Goal: Information Seeking & Learning: Find specific fact

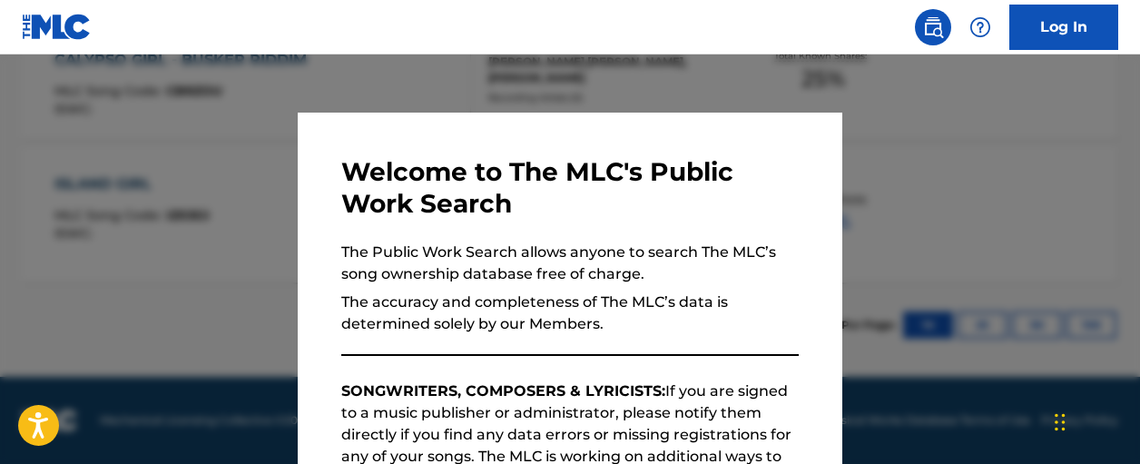
scroll to position [679, 0]
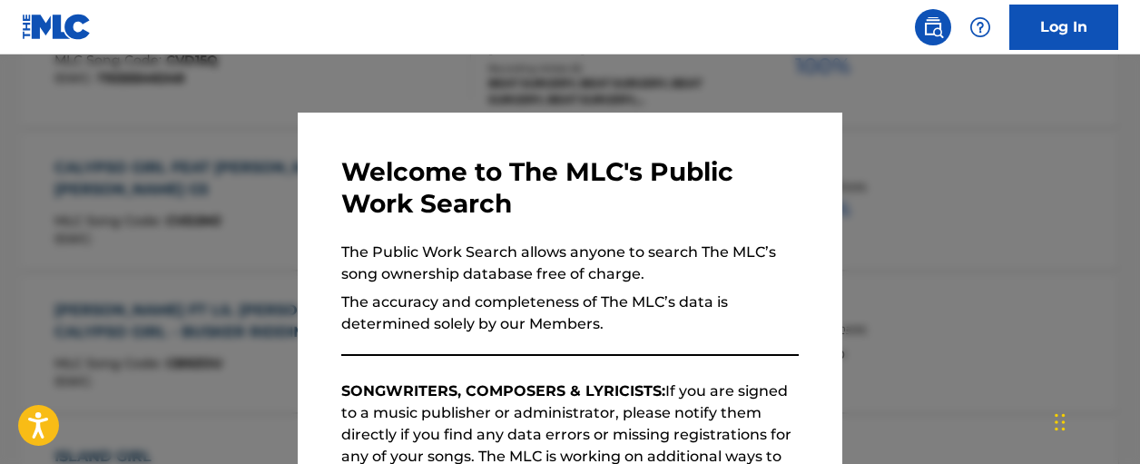
drag, startPoint x: 370, startPoint y: 81, endPoint x: 527, endPoint y: 119, distance: 161.6
click at [378, 85] on div at bounding box center [570, 286] width 1140 height 464
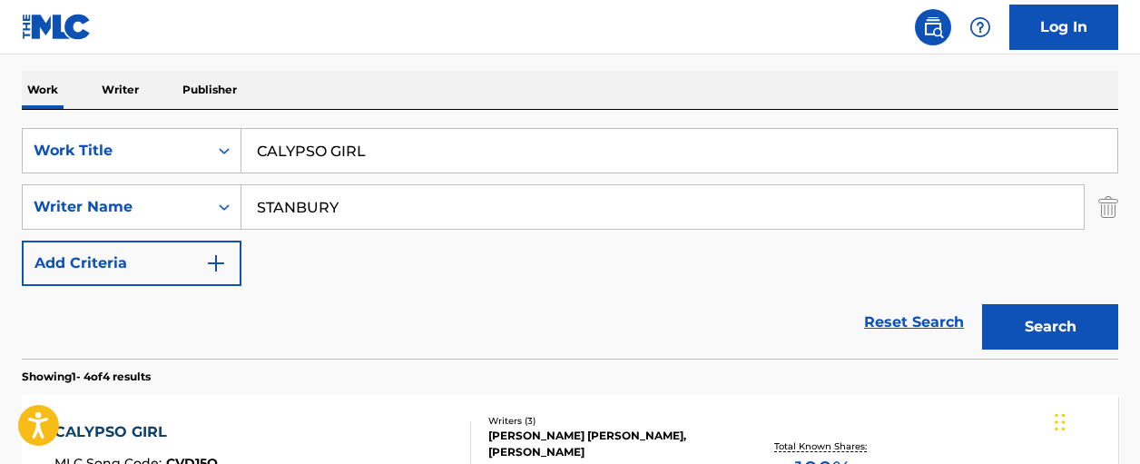
scroll to position [264, 0]
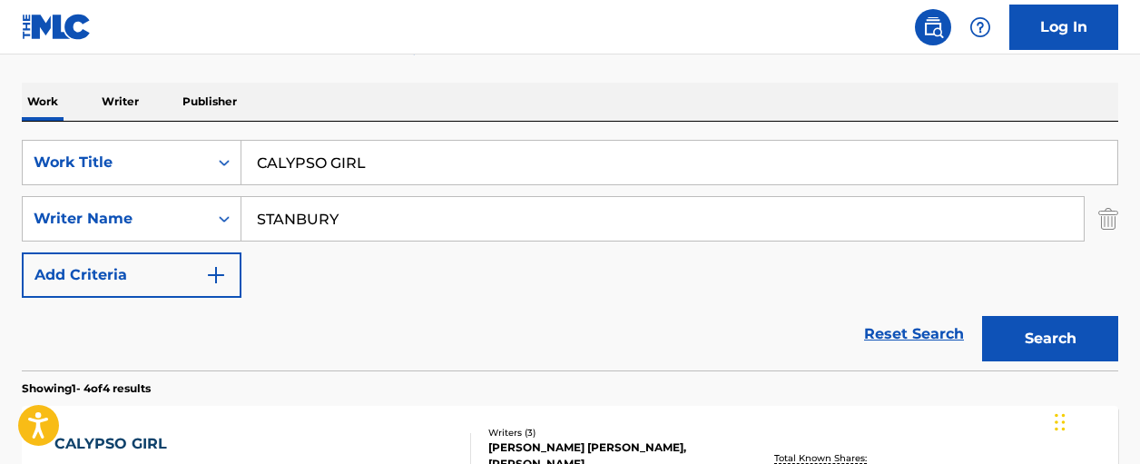
drag, startPoint x: 530, startPoint y: 149, endPoint x: -61, endPoint y: 97, distance: 593.3
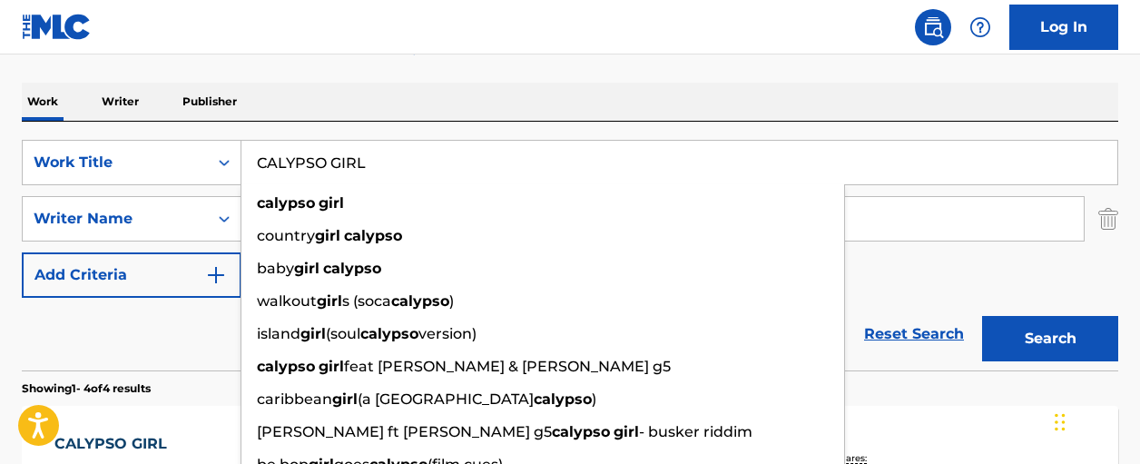
type input "A"
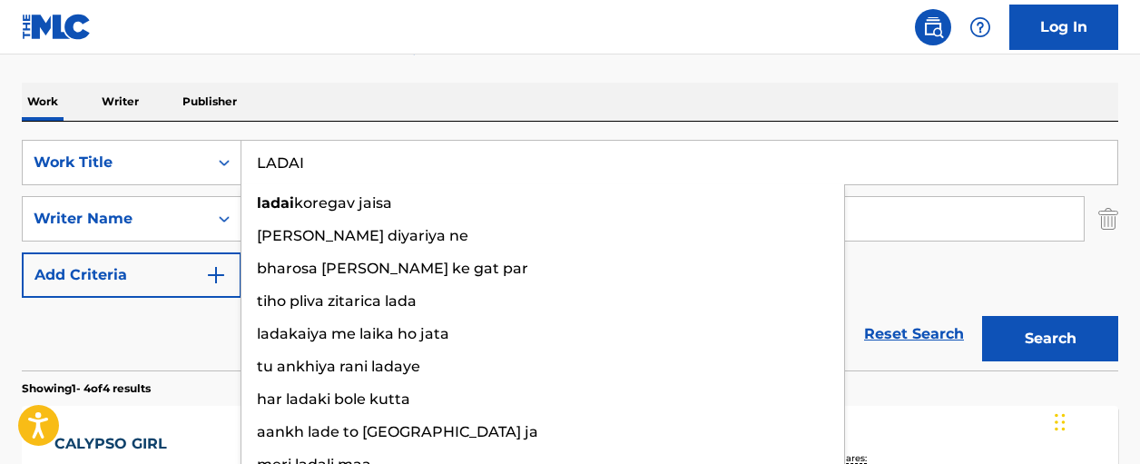
type input "LADAI"
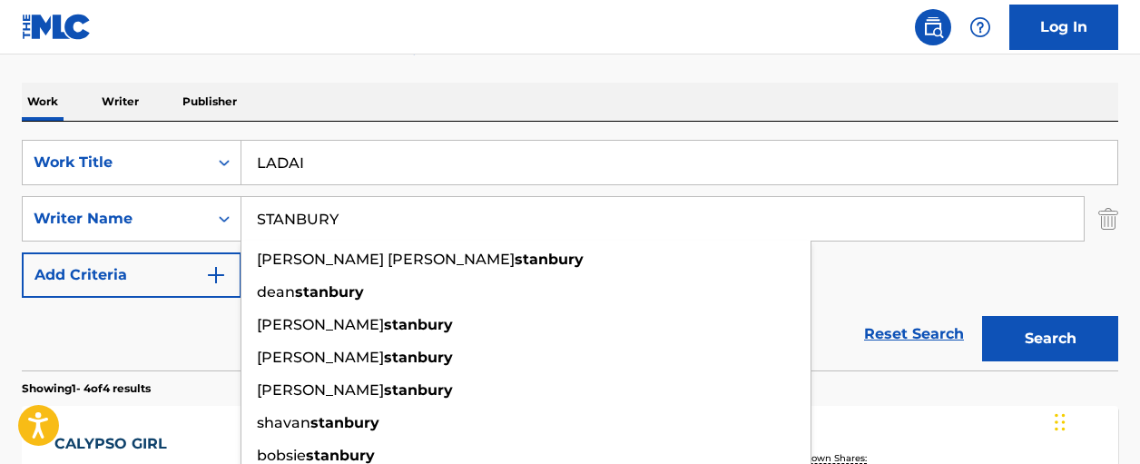
click at [982, 316] on button "Search" at bounding box center [1050, 338] width 136 height 45
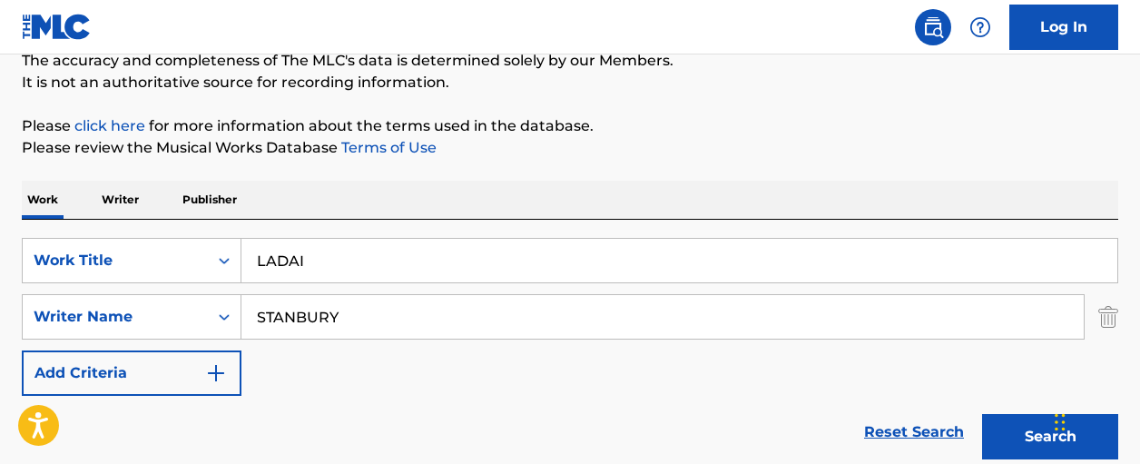
scroll to position [152, 0]
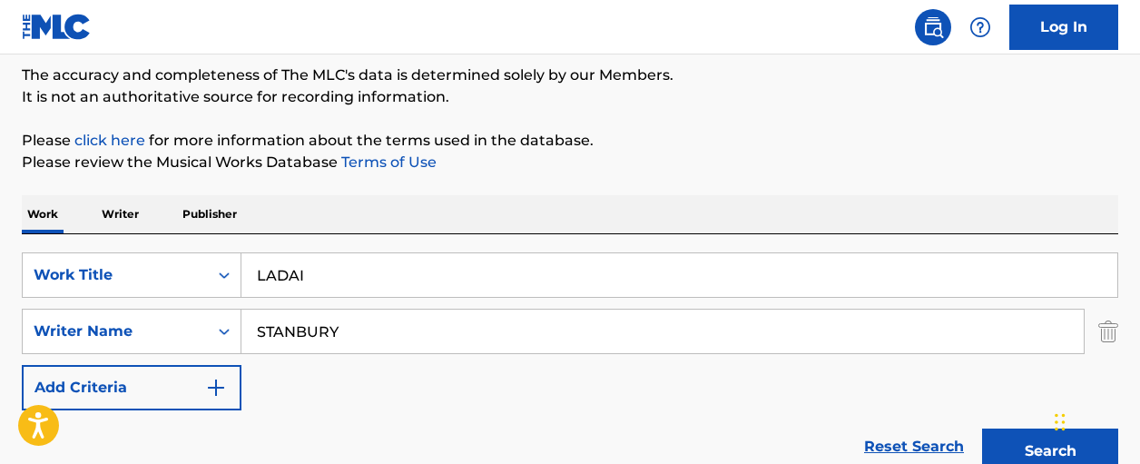
click at [1021, 448] on button "Search" at bounding box center [1050, 451] width 136 height 45
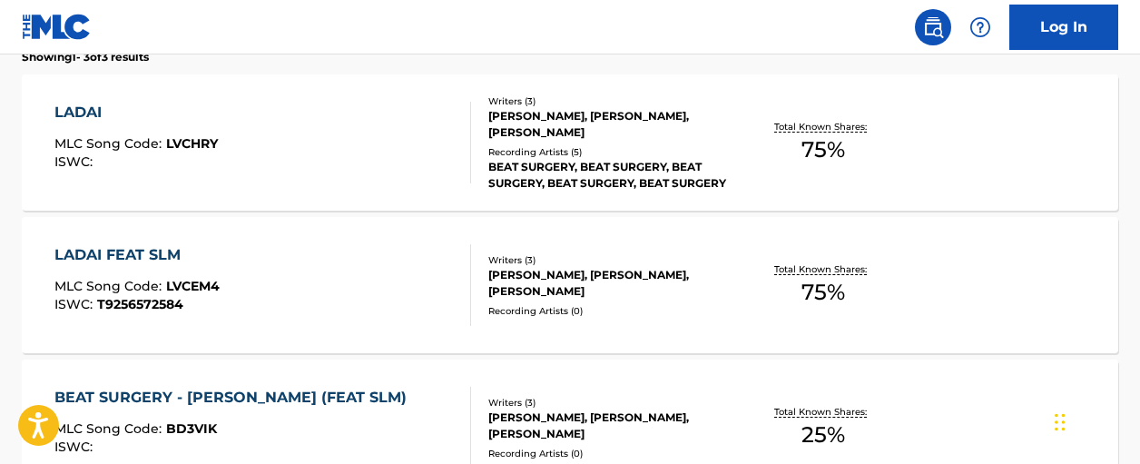
scroll to position [583, 0]
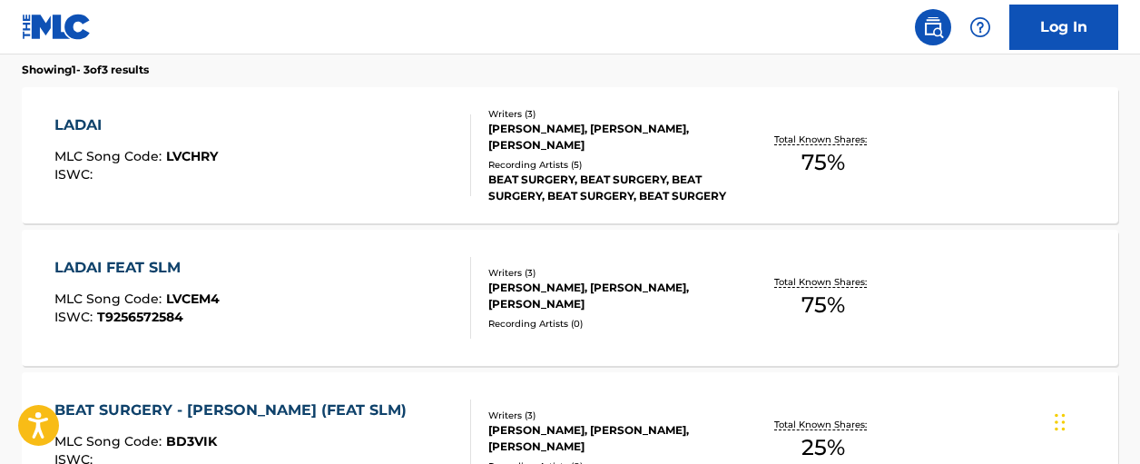
click at [819, 163] on span "75 %" at bounding box center [824, 162] width 44 height 33
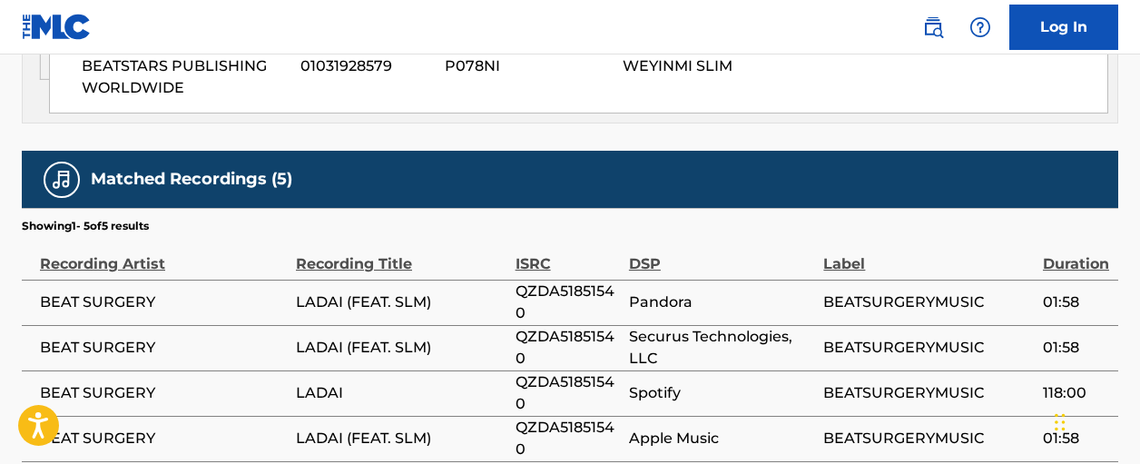
scroll to position [1761, 0]
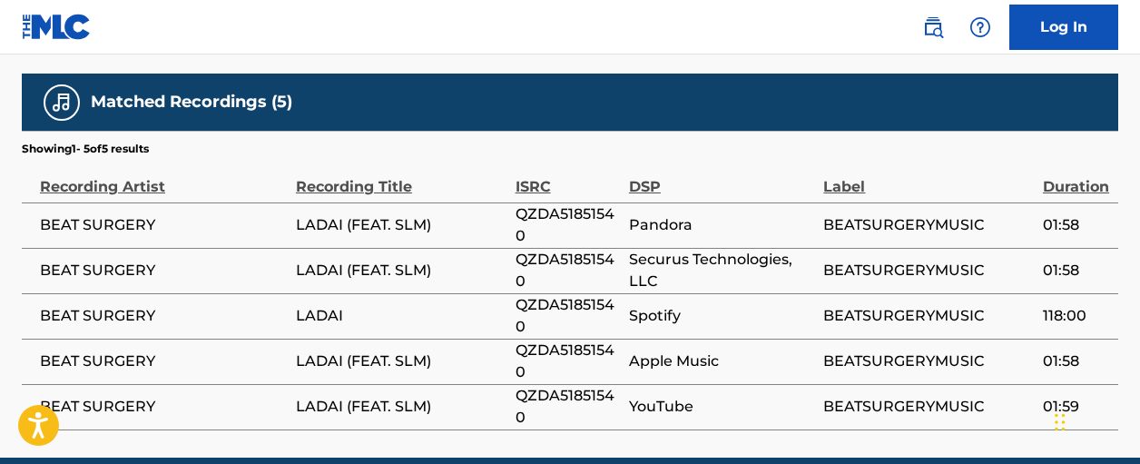
click at [561, 203] on span "QZDA51851540" at bounding box center [568, 225] width 104 height 44
copy span "QZDA51851540"
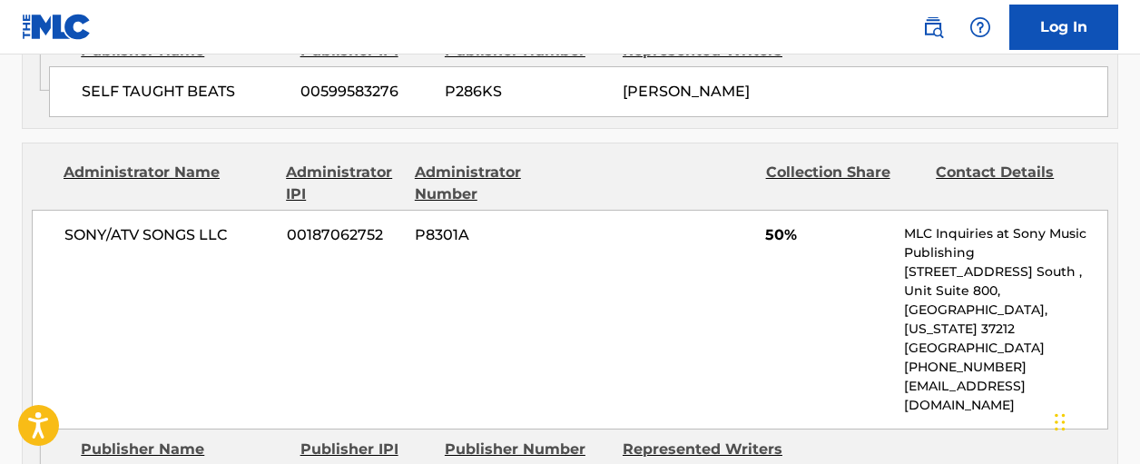
scroll to position [1462, 0]
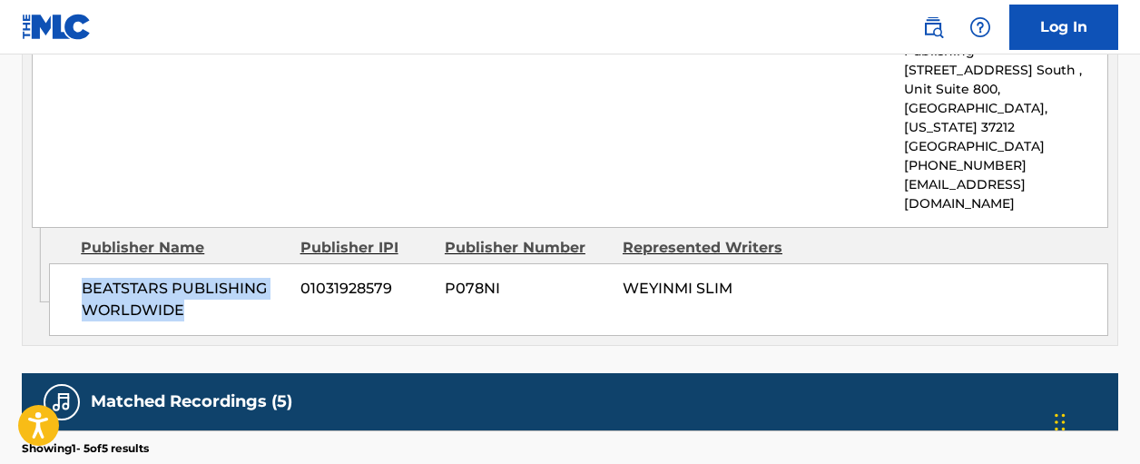
drag, startPoint x: 84, startPoint y: 202, endPoint x: 204, endPoint y: 232, distance: 123.3
click at [229, 278] on span "BEATSTARS PUBLISHING WORLDWIDE" at bounding box center [184, 300] width 205 height 44
copy span "BEATSTARS PUBLISHING WORLDWIDE"
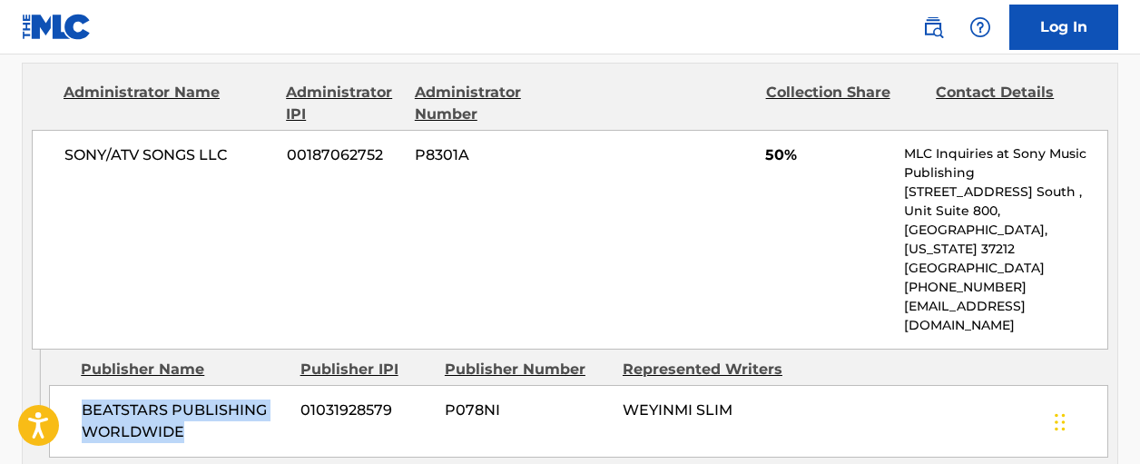
scroll to position [1312, 0]
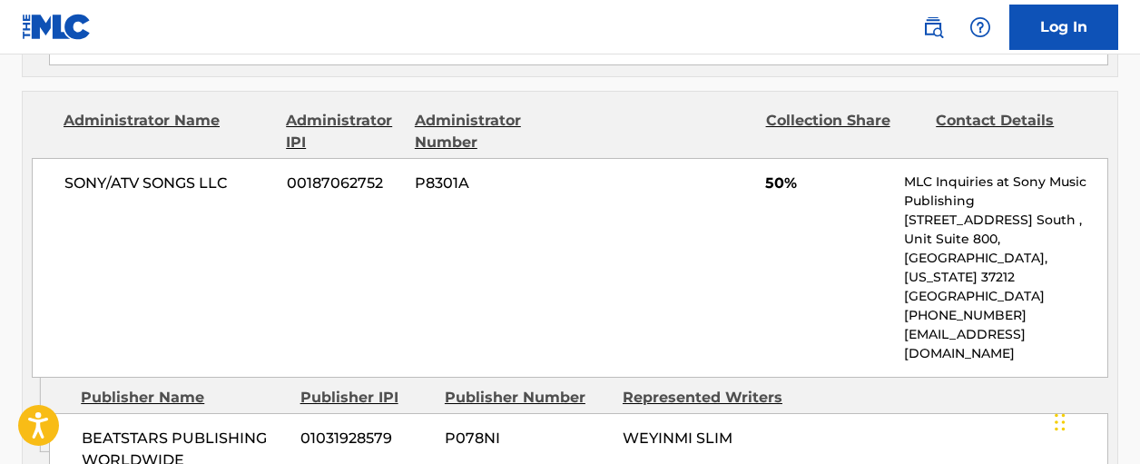
scroll to position [686, 0]
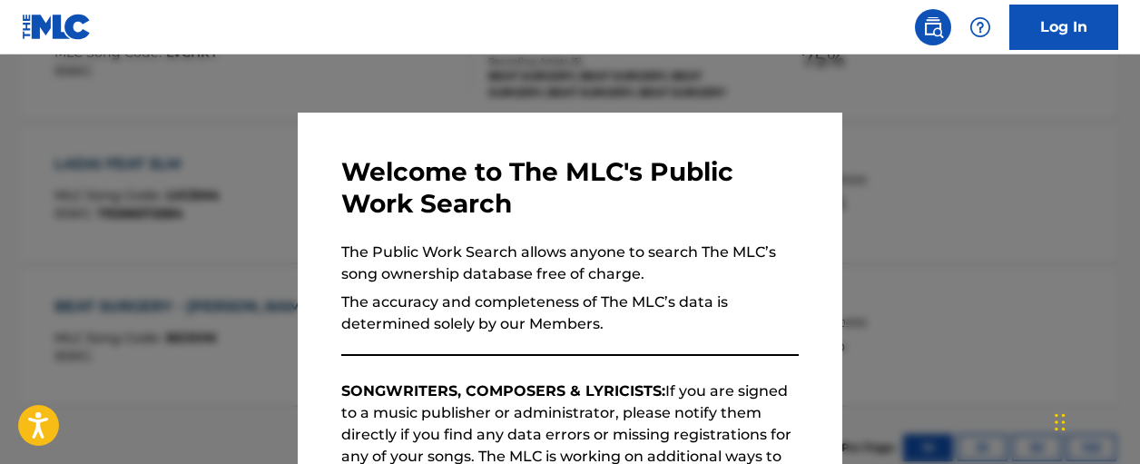
drag, startPoint x: 1005, startPoint y: 287, endPoint x: 1070, endPoint y: 271, distance: 66.3
click at [1011, 286] on div at bounding box center [570, 286] width 1140 height 464
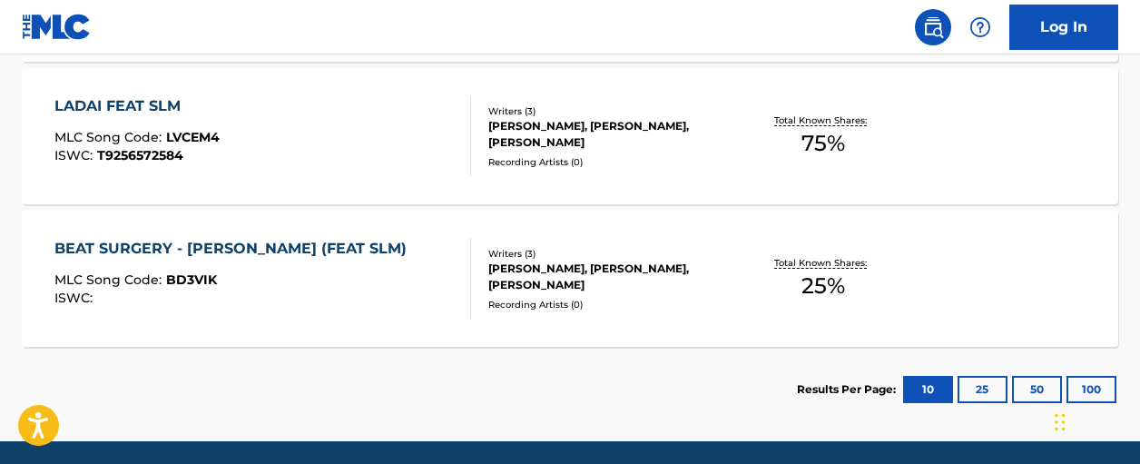
scroll to position [748, 0]
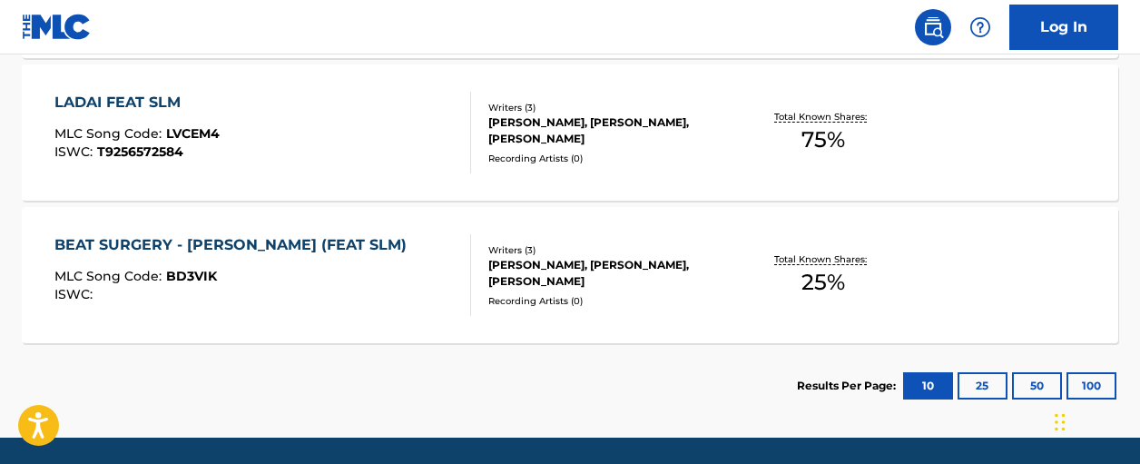
click at [843, 268] on span "25 %" at bounding box center [824, 282] width 44 height 33
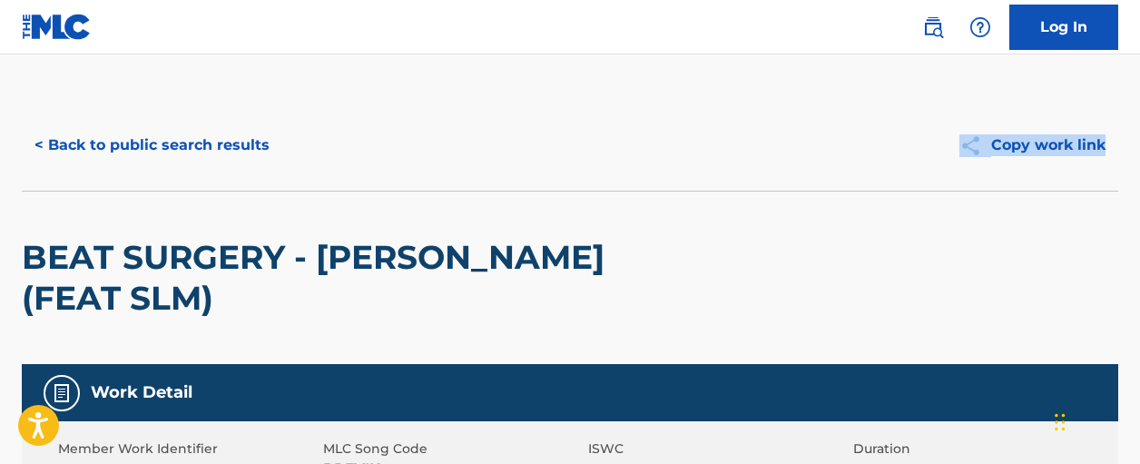
drag, startPoint x: 1140, startPoint y: 113, endPoint x: 1145, endPoint y: 140, distance: 26.7
click at [1139, 168] on html "Accessibility Screen-Reader Guide, Feedback, and Issue Reporting | New window C…" at bounding box center [570, 232] width 1140 height 464
click at [103, 148] on button "< Back to public search results" at bounding box center [152, 145] width 261 height 45
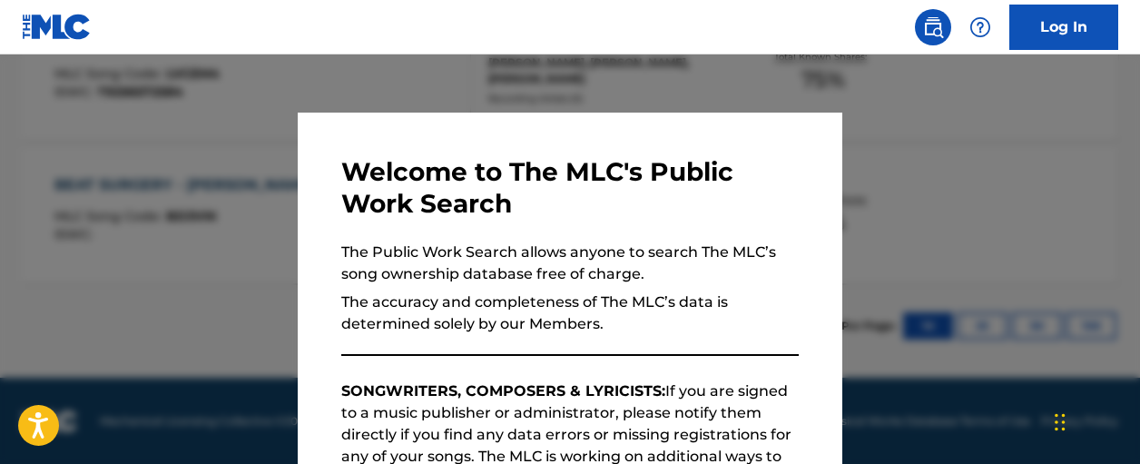
drag, startPoint x: 741, startPoint y: 81, endPoint x: 1126, endPoint y: 146, distance: 390.5
click at [744, 80] on div at bounding box center [570, 286] width 1140 height 464
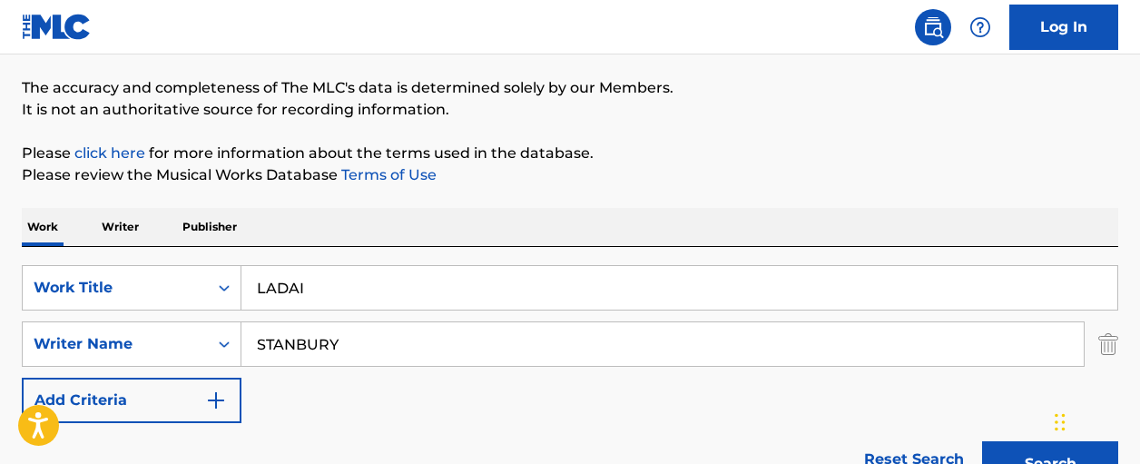
scroll to position [141, 0]
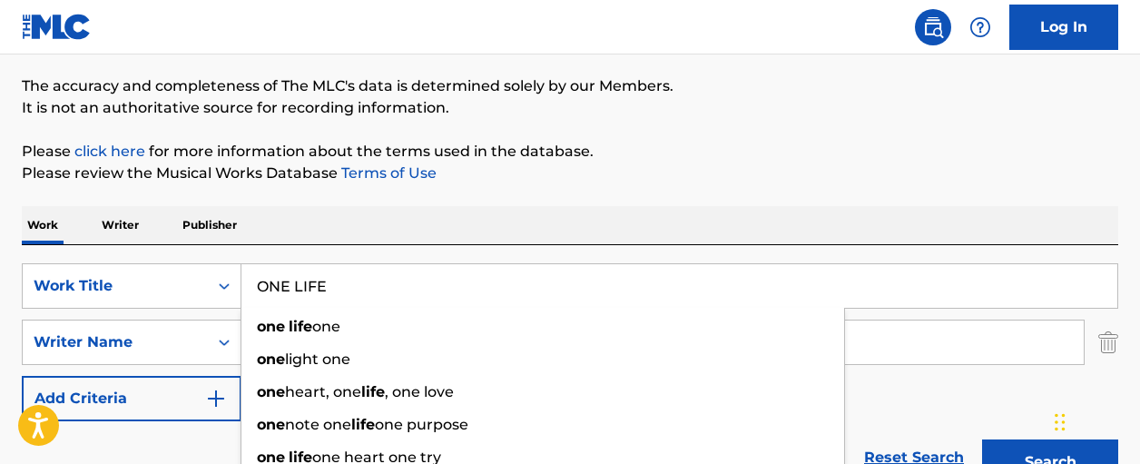
type input "ONE LIFE"
click at [982, 439] on button "Search" at bounding box center [1050, 461] width 136 height 45
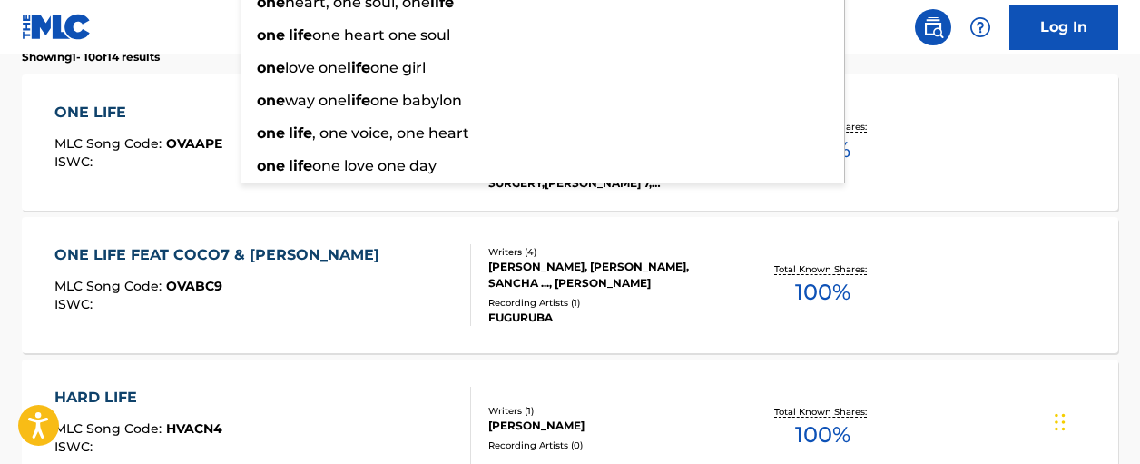
scroll to position [591, 0]
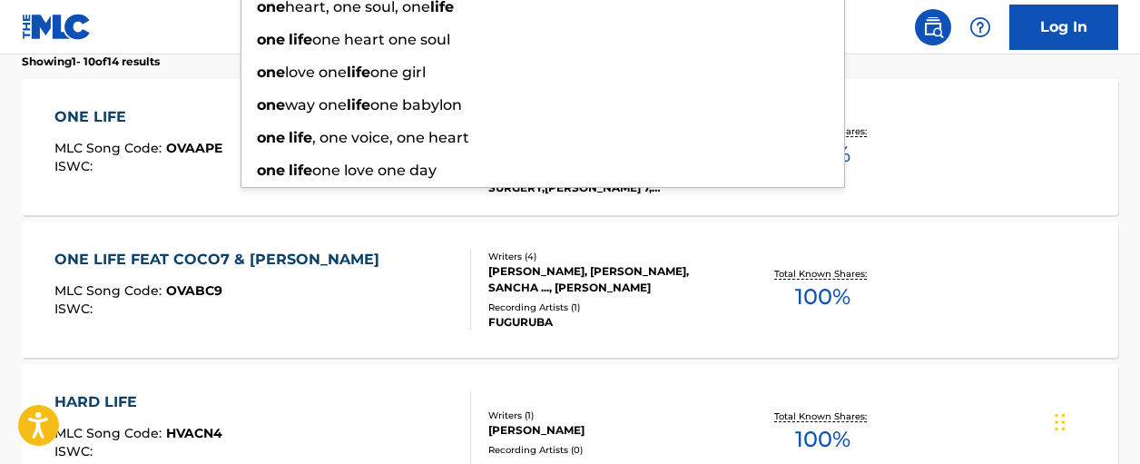
click at [1042, 161] on div "ONE LIFE MLC Song Code : OVAAPE ISWC : Writers ( 4 ) [PERSON_NAME], [PERSON_NAM…" at bounding box center [570, 147] width 1097 height 136
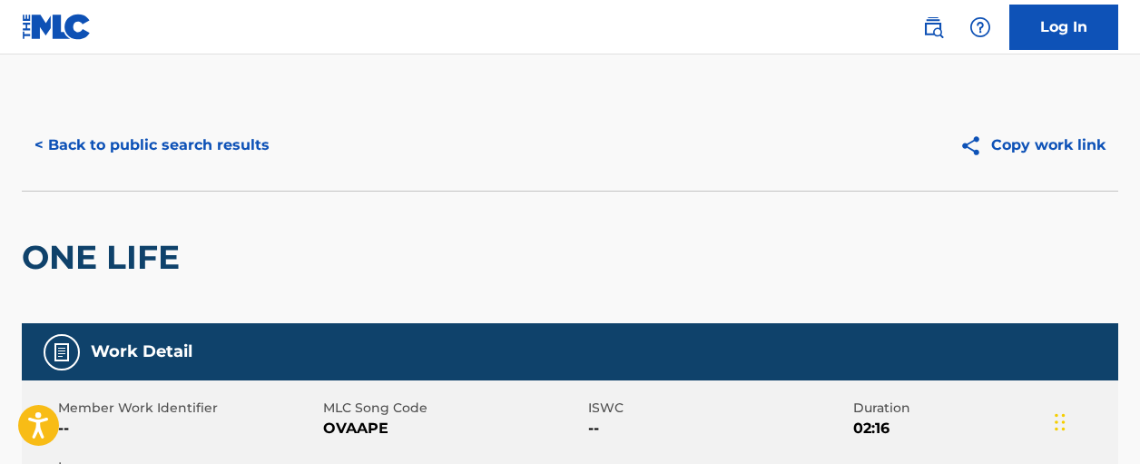
drag, startPoint x: 1136, startPoint y: 112, endPoint x: 1138, endPoint y: 123, distance: 11.0
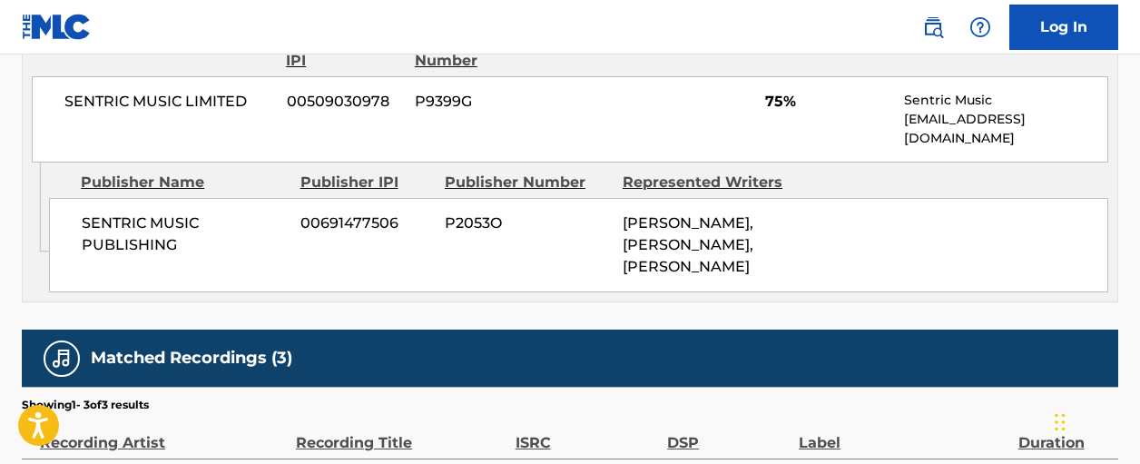
scroll to position [1413, 0]
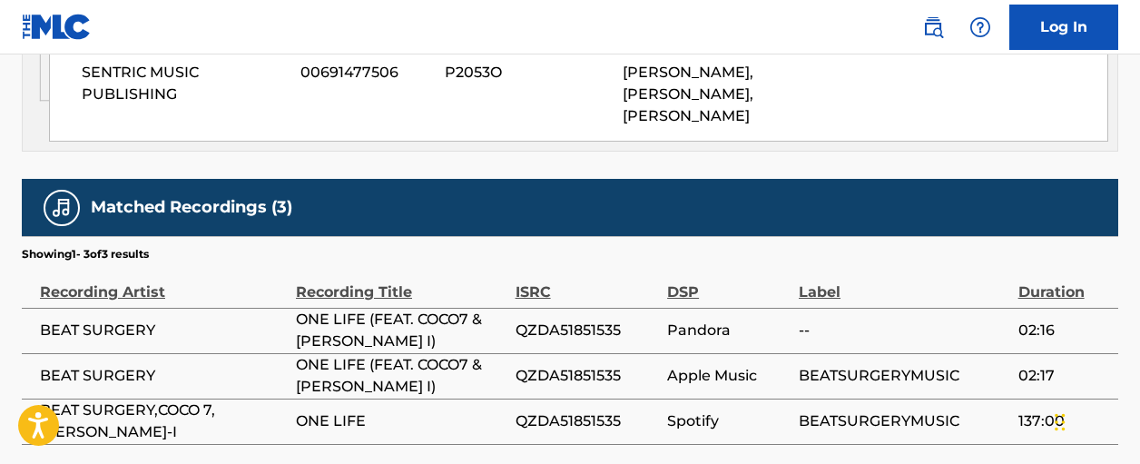
scroll to position [1642, 0]
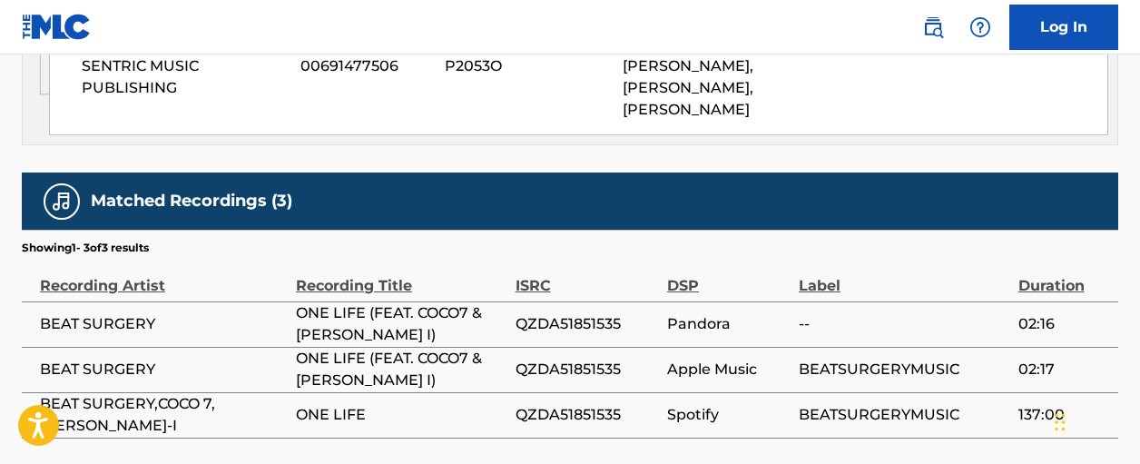
click at [588, 313] on span "QZDA51851535" at bounding box center [587, 324] width 143 height 22
click at [587, 313] on span "QZDA51851535" at bounding box center [587, 324] width 143 height 22
copy span "QZDA51851535"
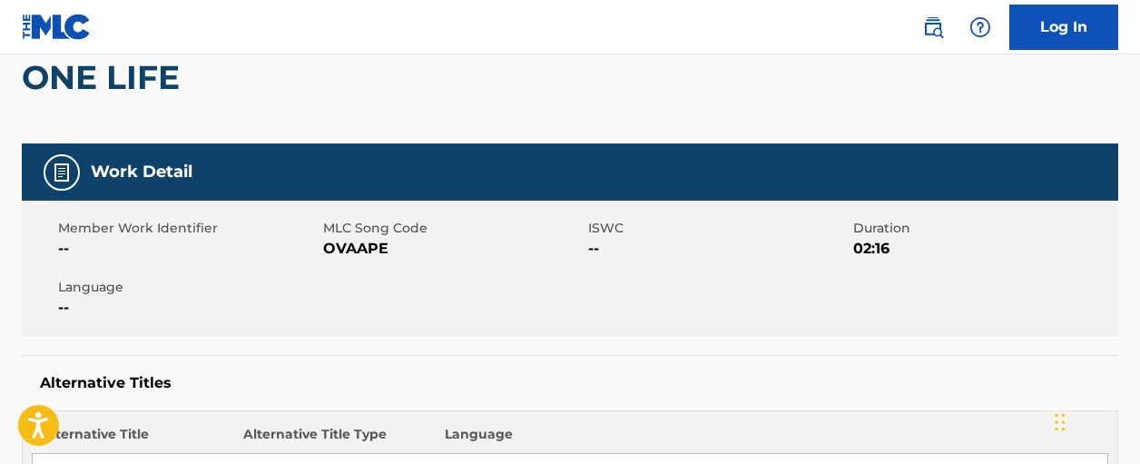
scroll to position [0, 0]
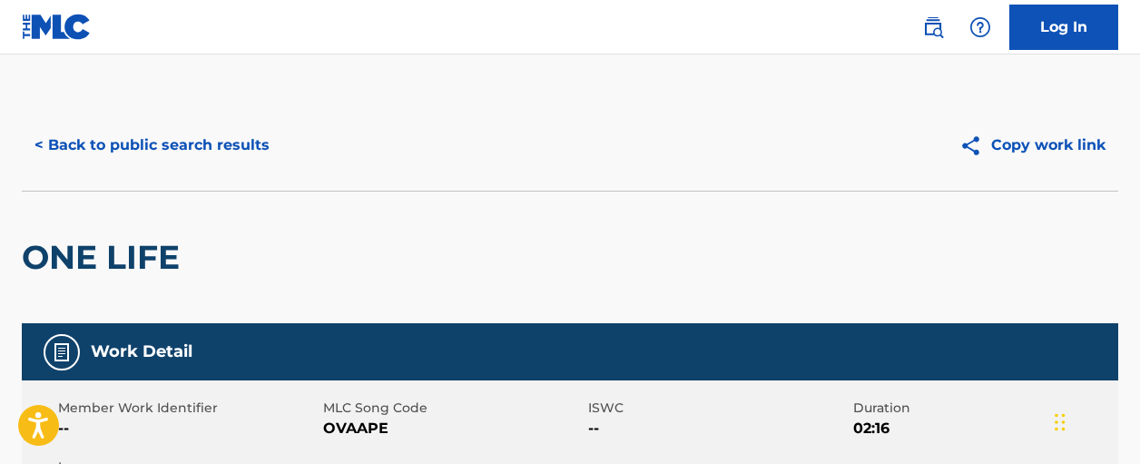
click at [86, 140] on button "< Back to public search results" at bounding box center [152, 145] width 261 height 45
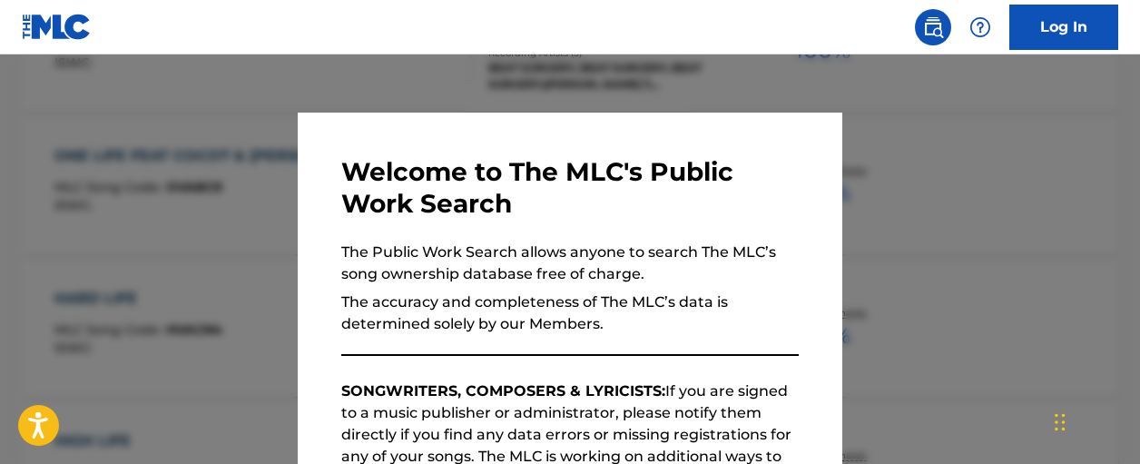
click at [503, 94] on div at bounding box center [570, 286] width 1140 height 464
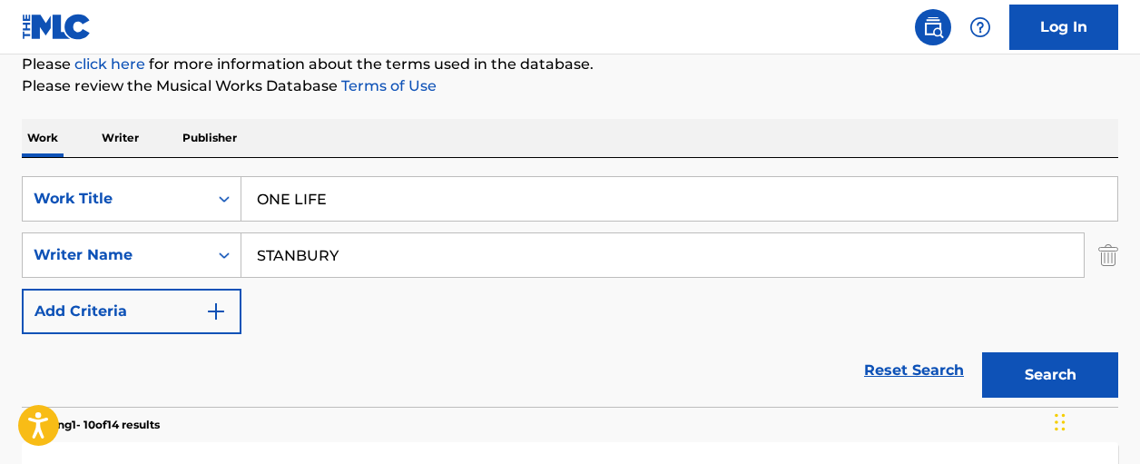
scroll to position [221, 0]
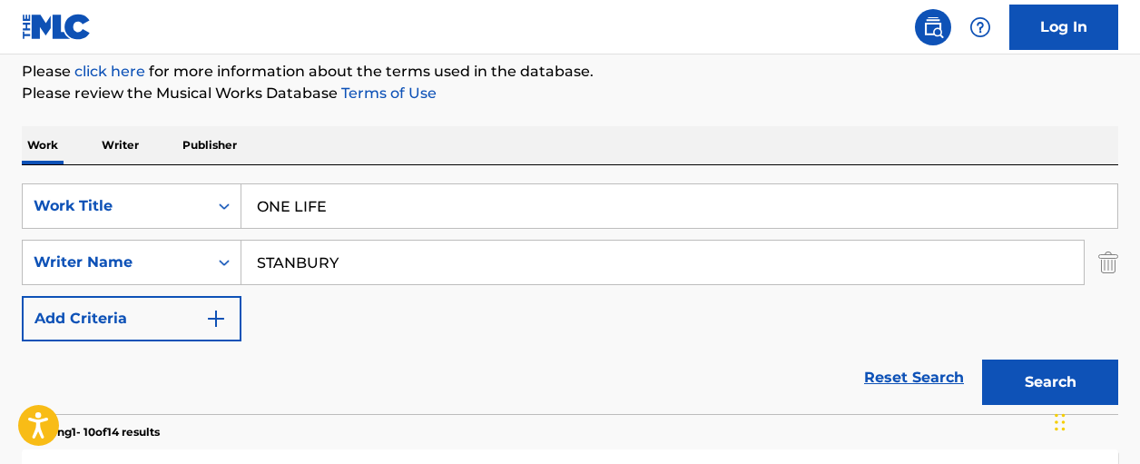
drag, startPoint x: 258, startPoint y: 184, endPoint x: 203, endPoint y: 167, distance: 57.1
click at [219, 168] on div "SearchWithCriteriac05df808-958d-4432-b815-c8cdb7968bcb Work Title ONE LIFE Sear…" at bounding box center [570, 289] width 1097 height 249
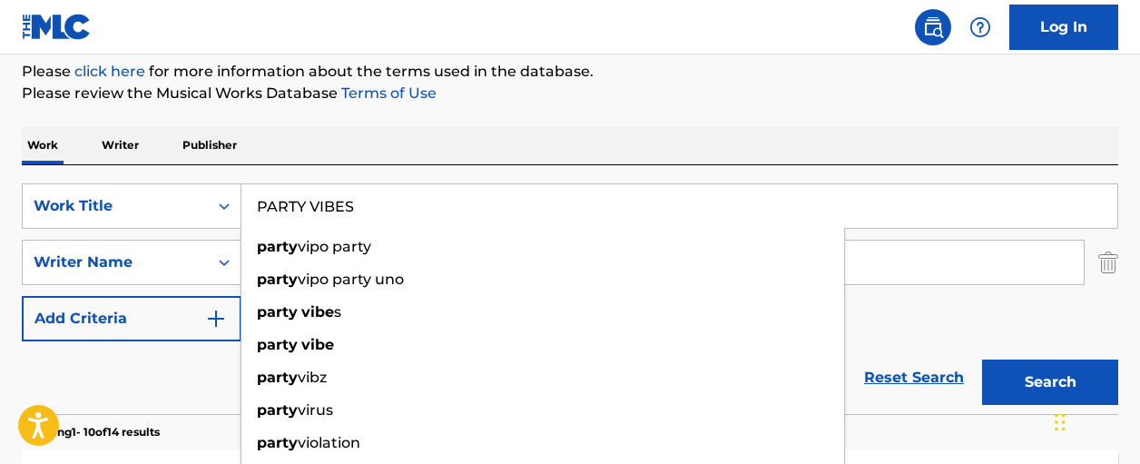
type input "PARTY VIBES"
click at [982, 360] on button "Search" at bounding box center [1050, 382] width 136 height 45
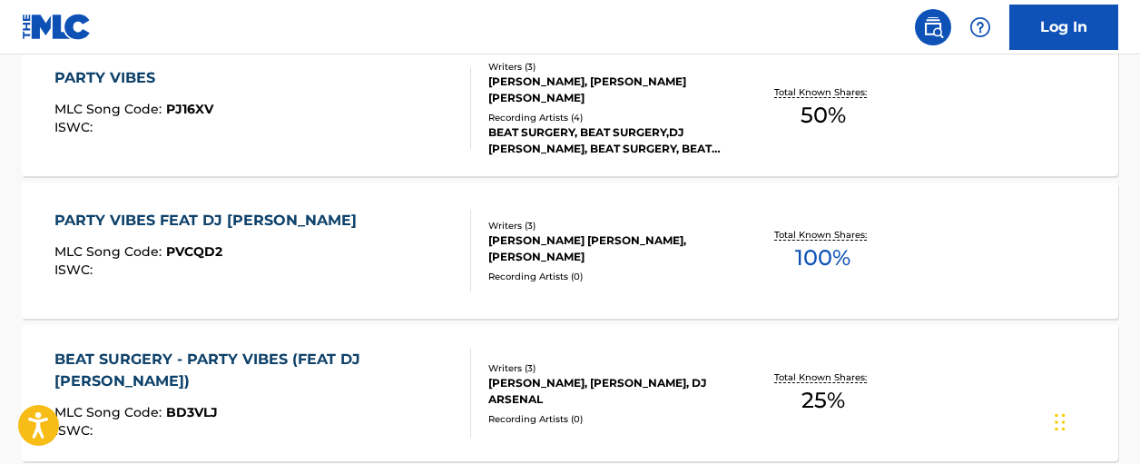
scroll to position [636, 0]
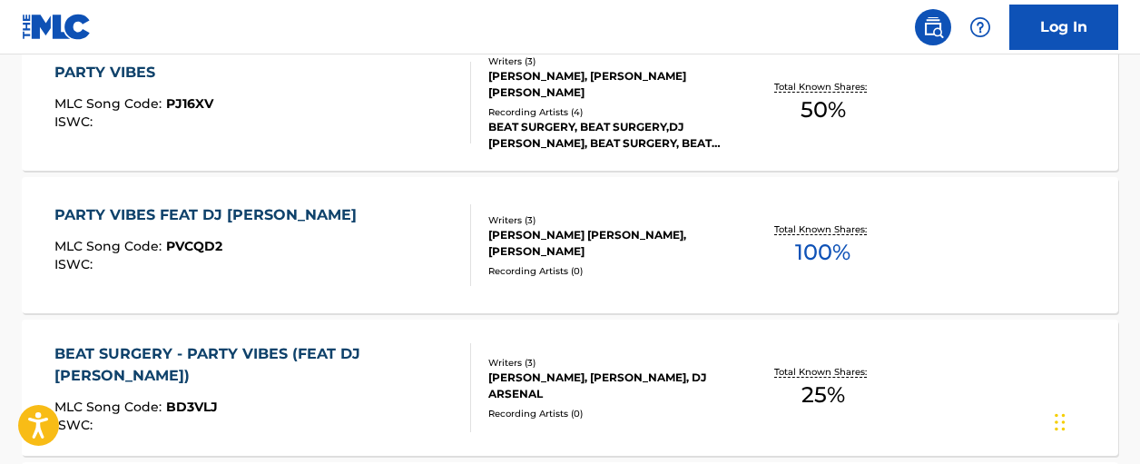
click at [819, 123] on span "50 %" at bounding box center [823, 110] width 45 height 33
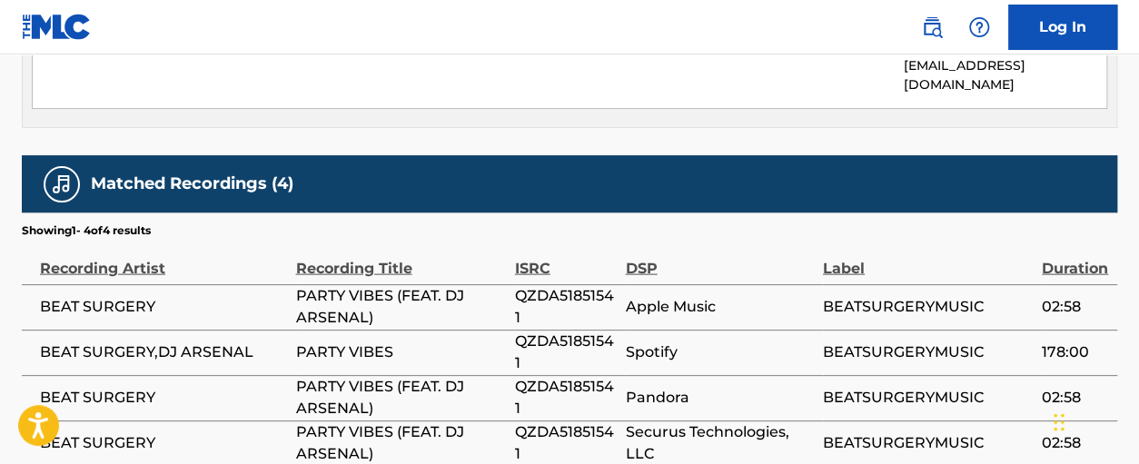
scroll to position [1464, 0]
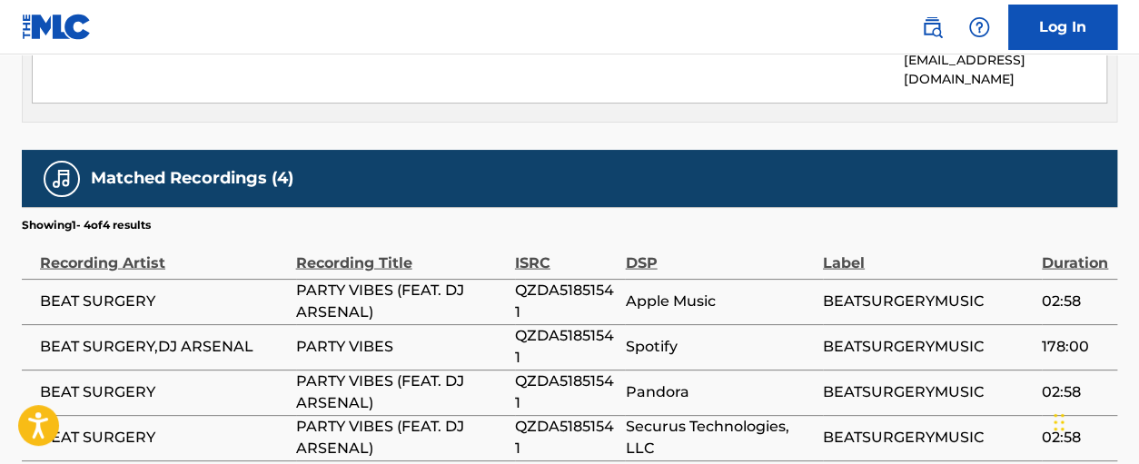
click at [592, 280] on span "QZDA51851541" at bounding box center [566, 302] width 102 height 44
copy span "QZDA51851541"
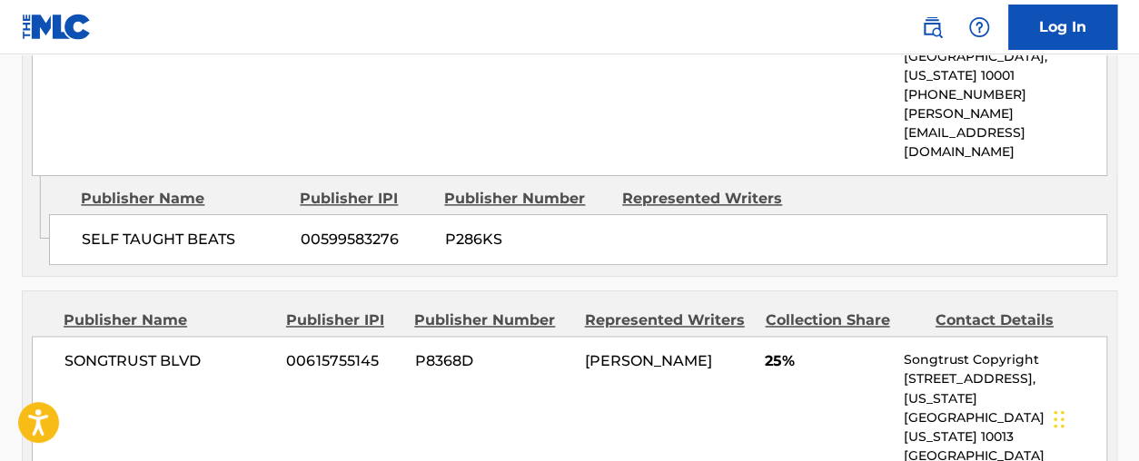
scroll to position [1051, 0]
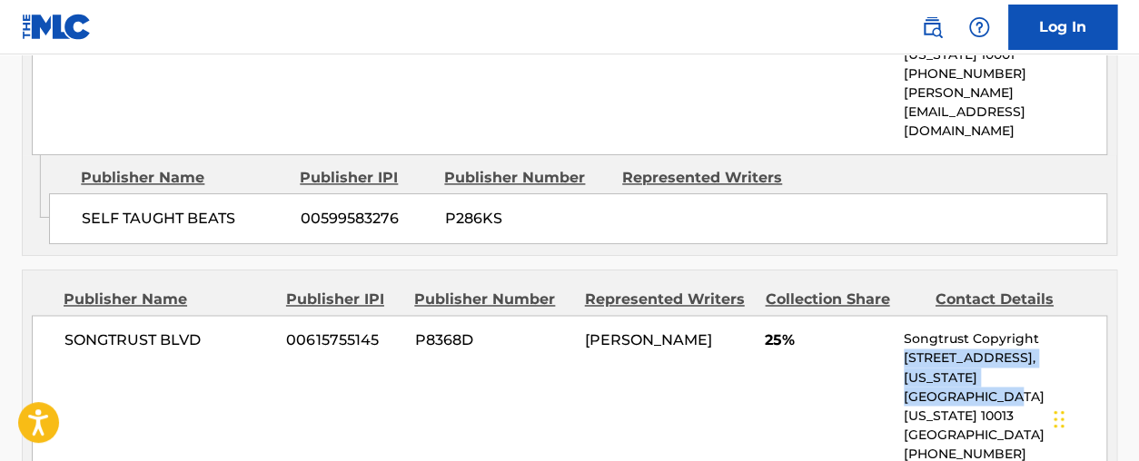
drag, startPoint x: 1137, startPoint y: 311, endPoint x: 1138, endPoint y: 330, distance: 19.1
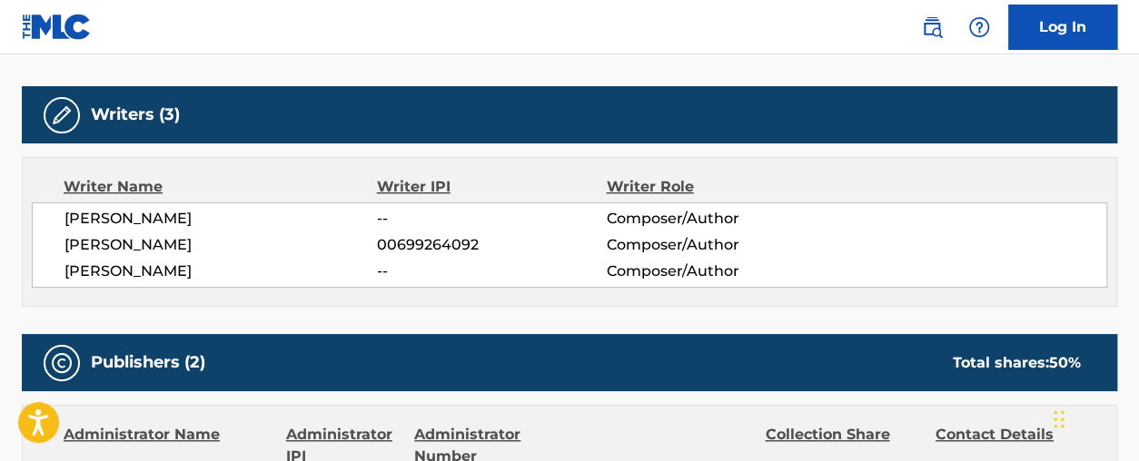
scroll to position [0, 0]
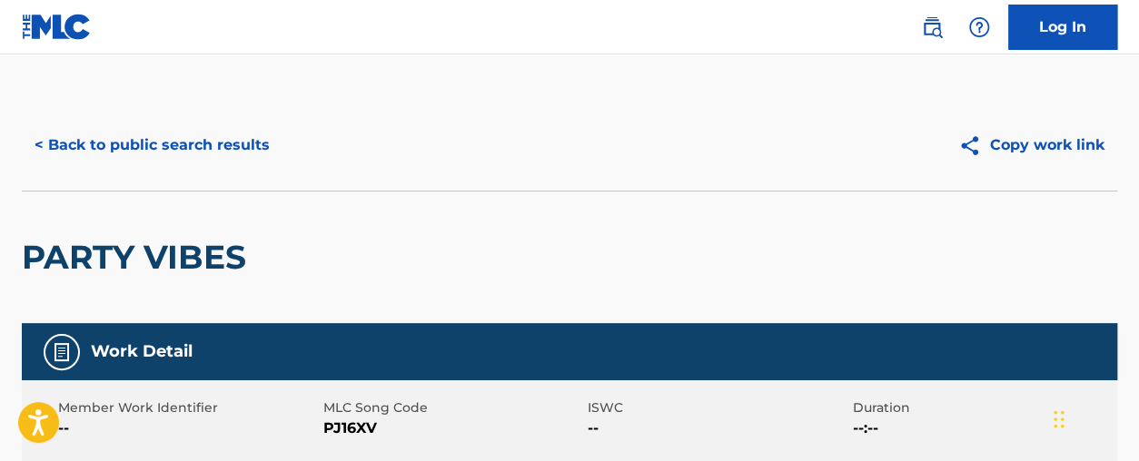
click at [163, 134] on button "< Back to public search results" at bounding box center [152, 145] width 261 height 45
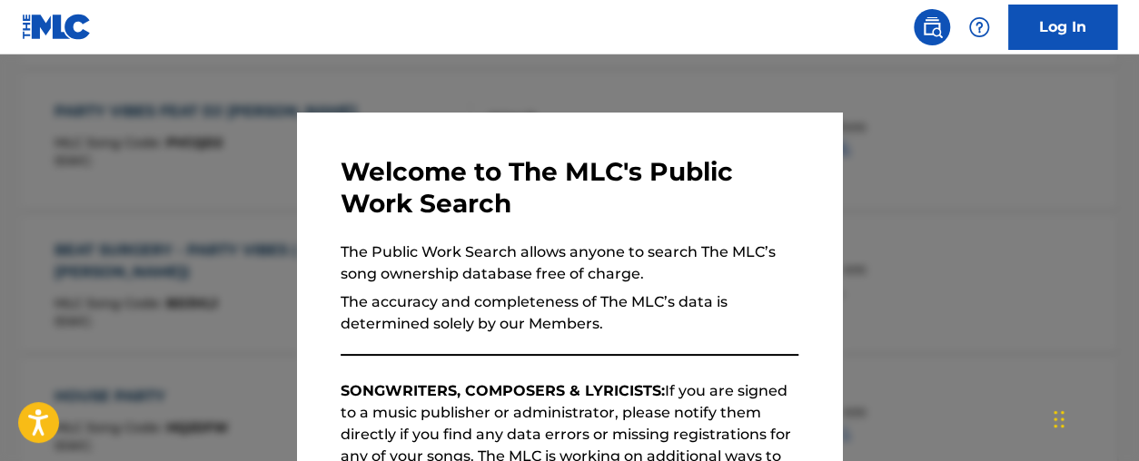
click at [1017, 141] on div at bounding box center [569, 284] width 1139 height 461
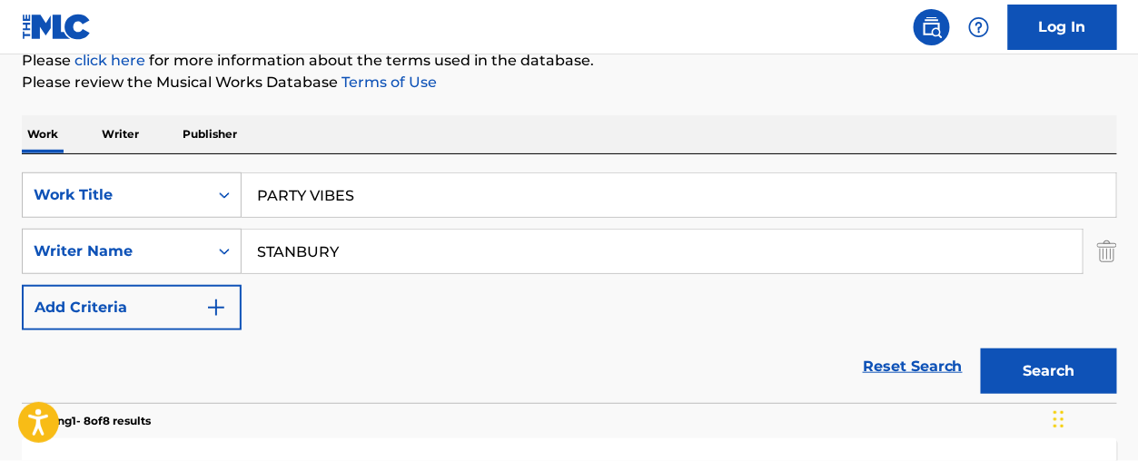
scroll to position [228, 0]
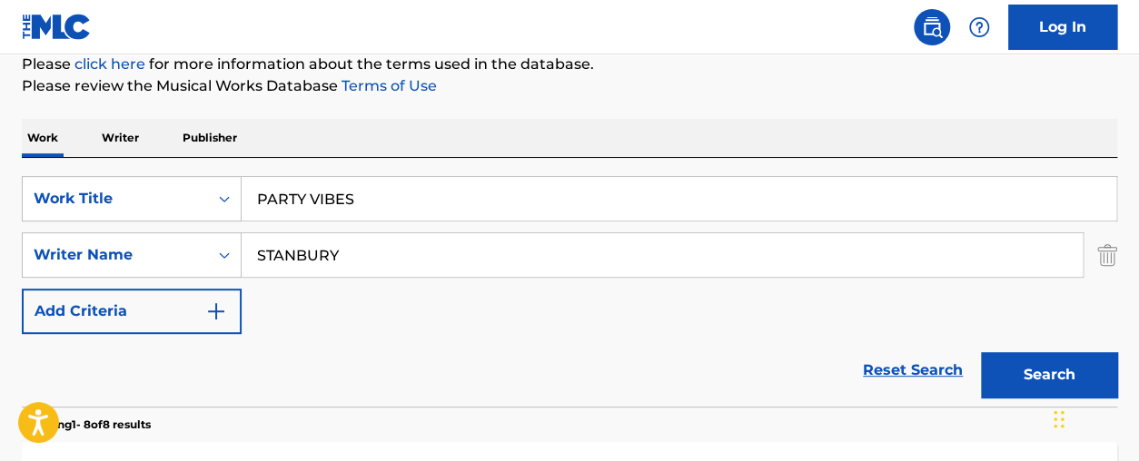
drag, startPoint x: 409, startPoint y: 201, endPoint x: 223, endPoint y: 128, distance: 199.8
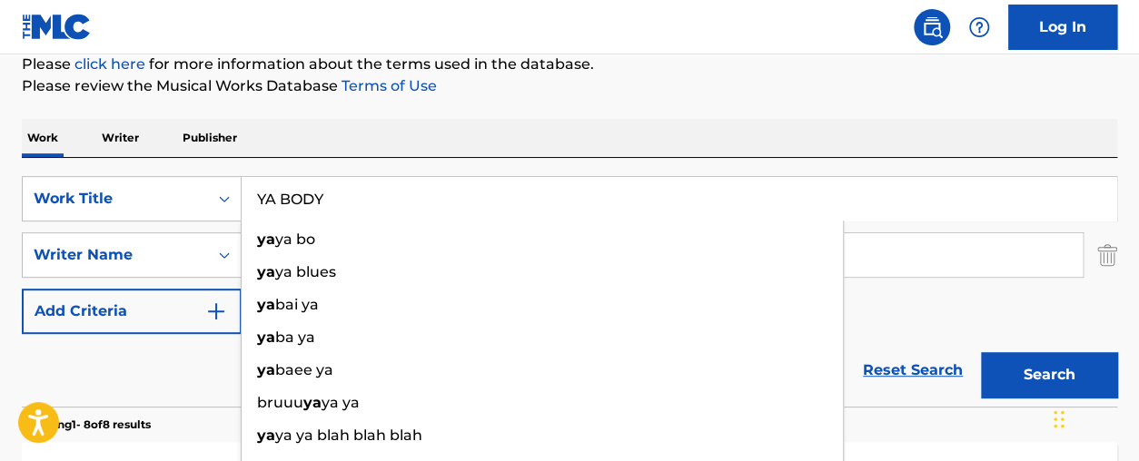
type input "YA BODY"
click at [981, 352] on button "Search" at bounding box center [1049, 374] width 136 height 45
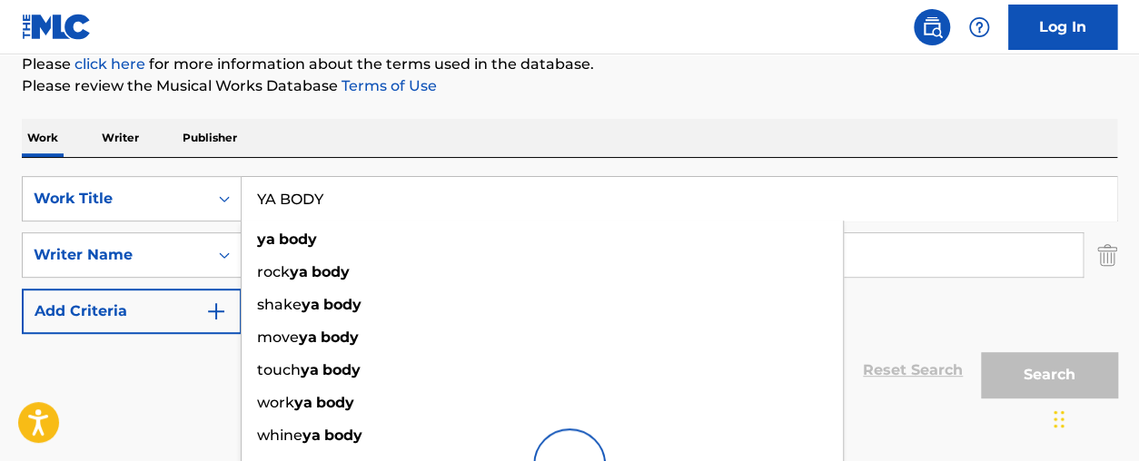
click at [912, 286] on div "SearchWithCriteriac05df808-958d-4432-b815-c8cdb7968bcb Work Title YA BODY ya bo…" at bounding box center [569, 255] width 1095 height 158
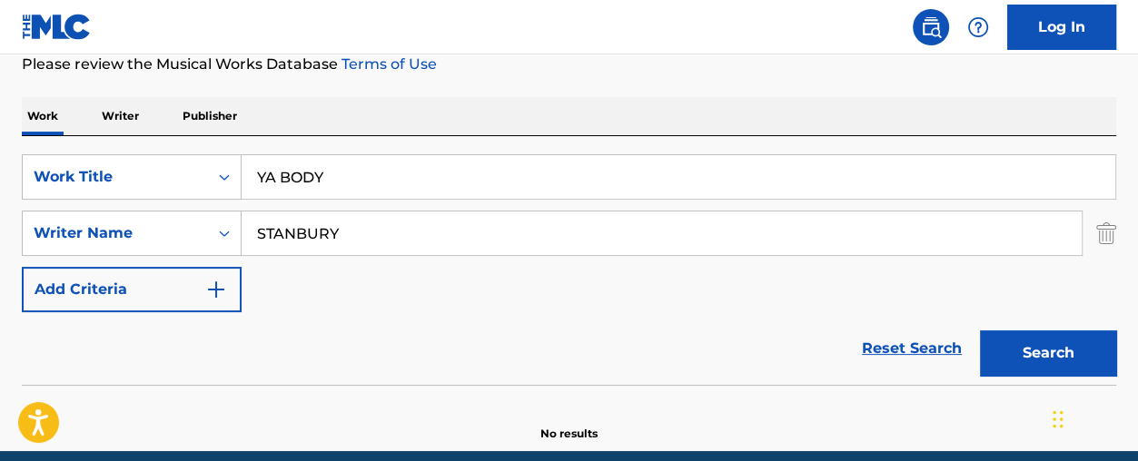
scroll to position [243, 0]
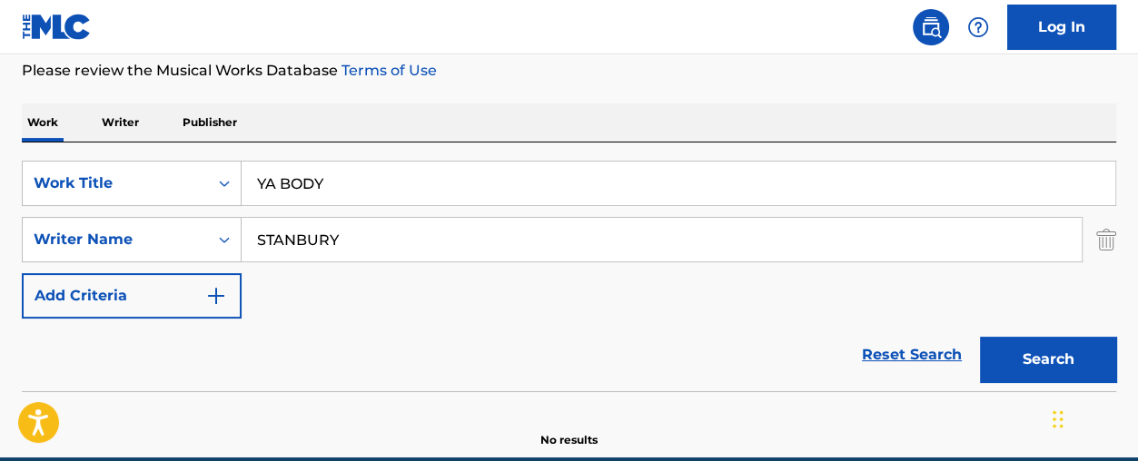
drag, startPoint x: 399, startPoint y: 242, endPoint x: 51, endPoint y: 157, distance: 358.7
click at [73, 181] on div "SearchWithCriteriac05df808-958d-4432-b815-c8cdb7968bcb Work Title YA BODY Searc…" at bounding box center [569, 240] width 1094 height 158
click at [54, 155] on div "SearchWithCriteriac05df808-958d-4432-b815-c8cdb7968bcb Work Title YA BODY Searc…" at bounding box center [569, 267] width 1094 height 249
drag, startPoint x: 372, startPoint y: 235, endPoint x: 6, endPoint y: 56, distance: 407.3
click at [82, 100] on div "The MLC Public Work Search The accuracy and completeness of The MLC's data is d…" at bounding box center [569, 153] width 1138 height 592
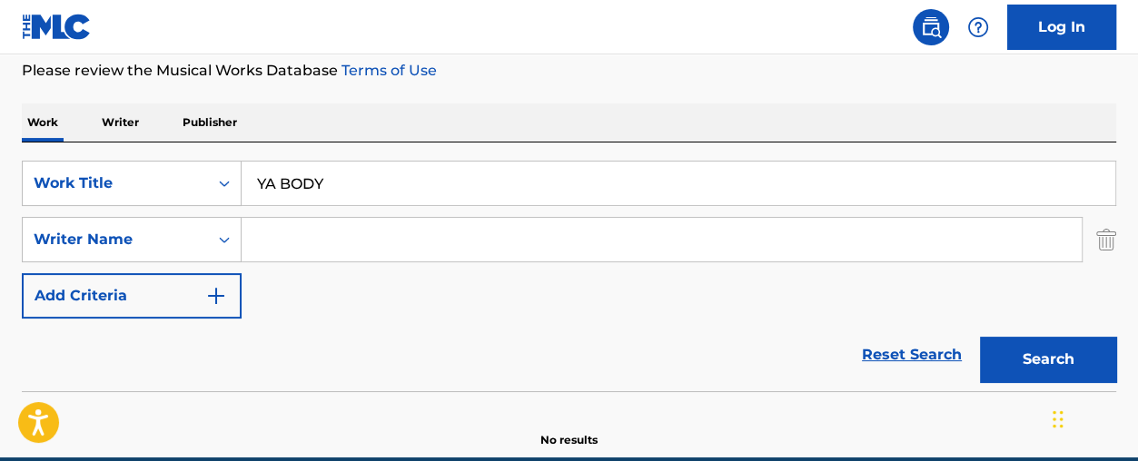
click at [980, 337] on button "Search" at bounding box center [1048, 359] width 136 height 45
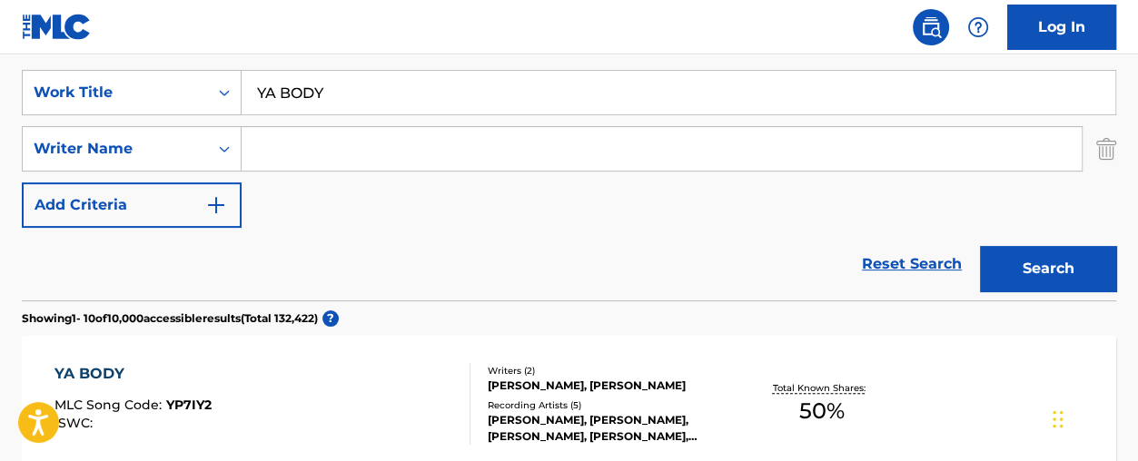
scroll to position [341, 0]
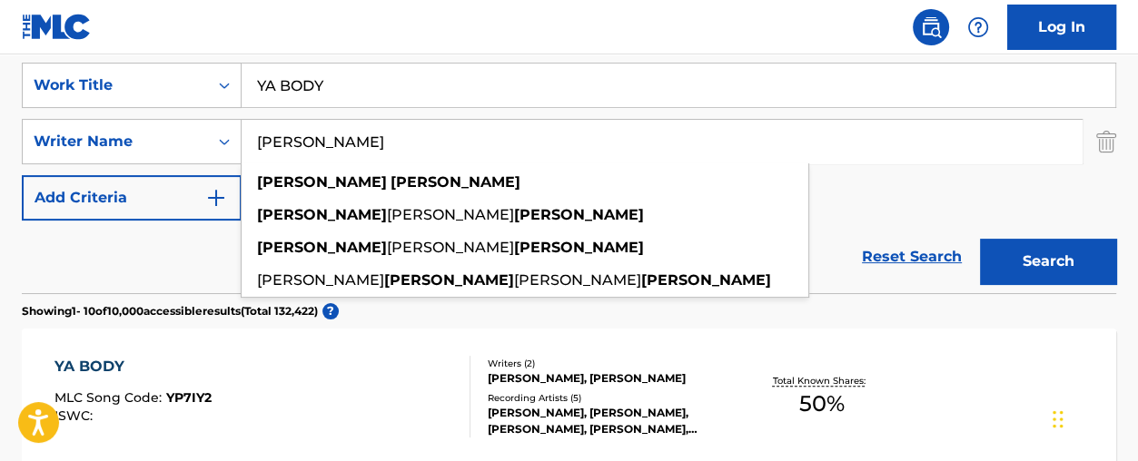
type input "[PERSON_NAME]"
click at [980, 239] on button "Search" at bounding box center [1048, 261] width 136 height 45
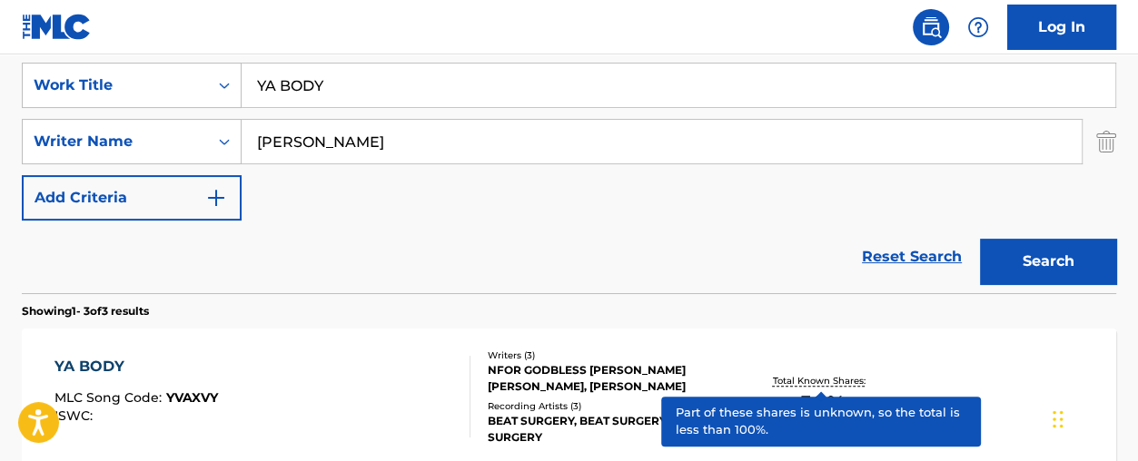
click at [835, 376] on p "Total Known Shares:" at bounding box center [821, 381] width 97 height 14
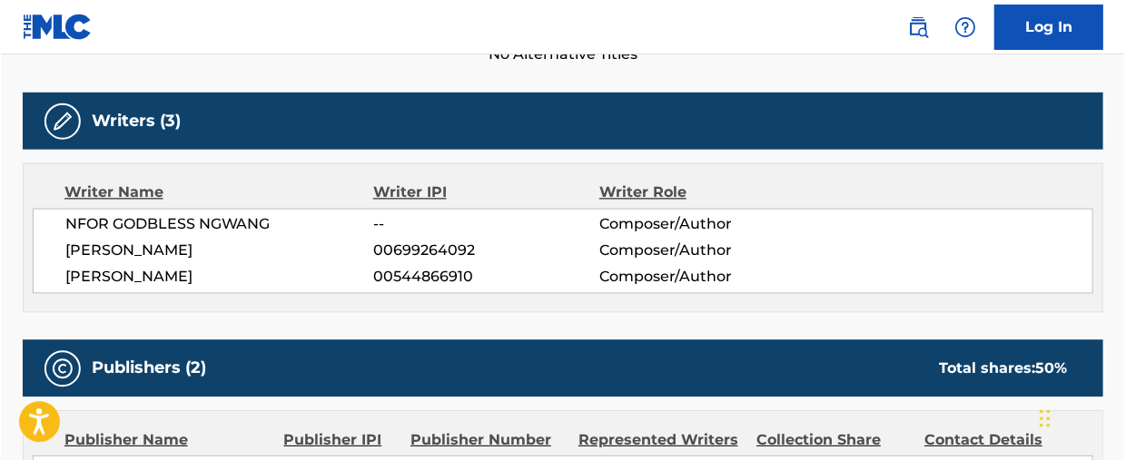
scroll to position [582, 0]
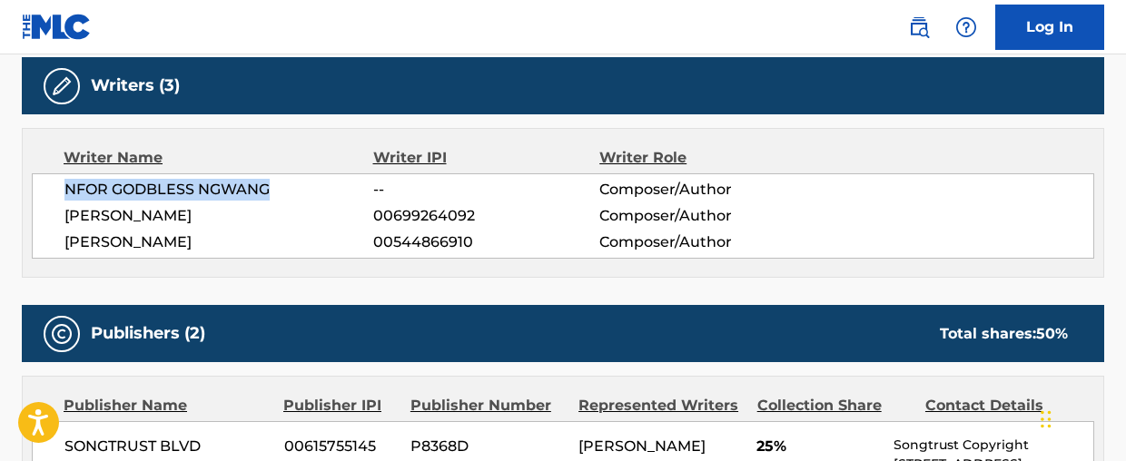
drag, startPoint x: 277, startPoint y: 188, endPoint x: 64, endPoint y: 182, distance: 212.5
click at [64, 182] on span "NFOR GODBLESS NGWANG" at bounding box center [218, 190] width 309 height 22
copy span "NFOR GODBLESS NGWANG"
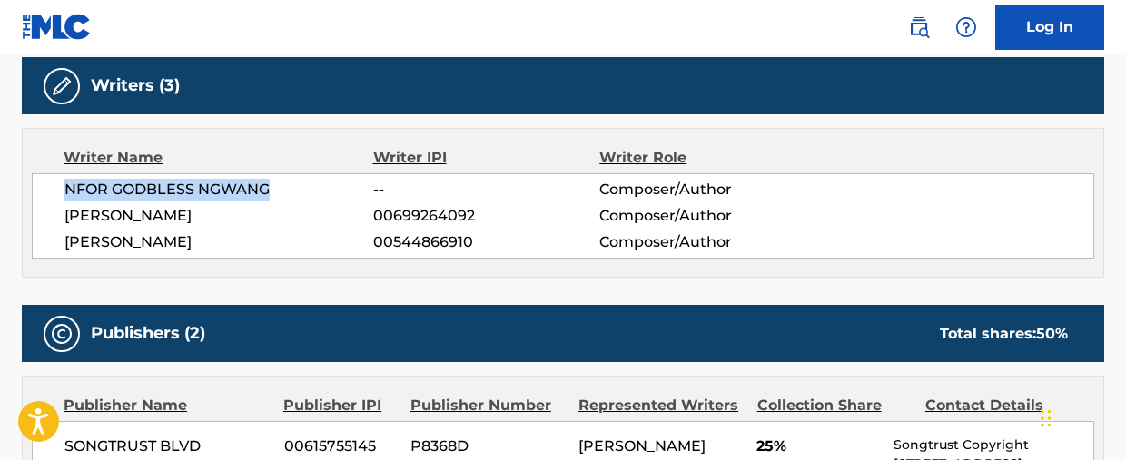
copy span "NFOR GODBLESS NGWANG"
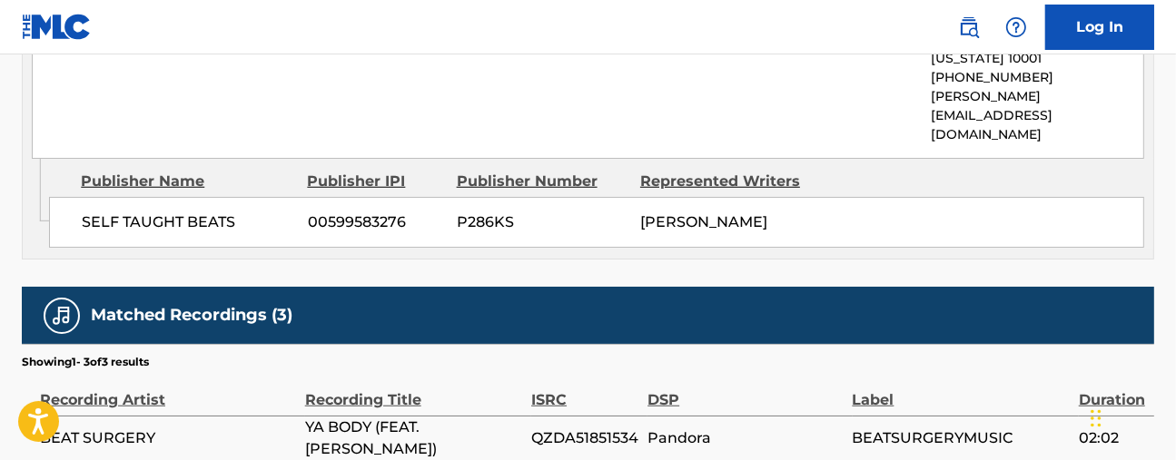
scroll to position [1415, 0]
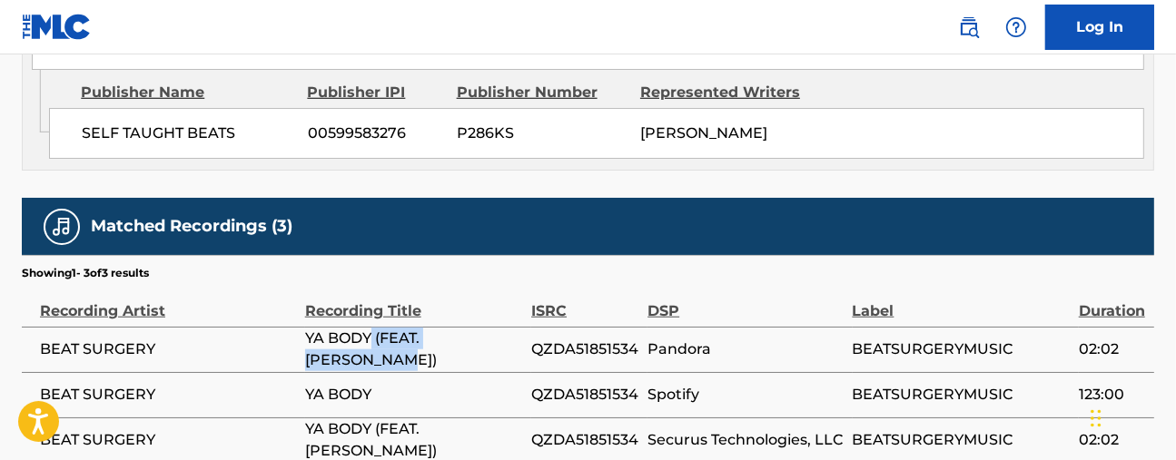
drag, startPoint x: 372, startPoint y: 216, endPoint x: 444, endPoint y: 233, distance: 73.8
click at [450, 328] on span "YA BODY (FEAT. [PERSON_NAME])" at bounding box center [413, 350] width 217 height 44
copy span "(FEAT. [PERSON_NAME])"
click at [616, 339] on span "QZDA51851534" at bounding box center [584, 350] width 107 height 22
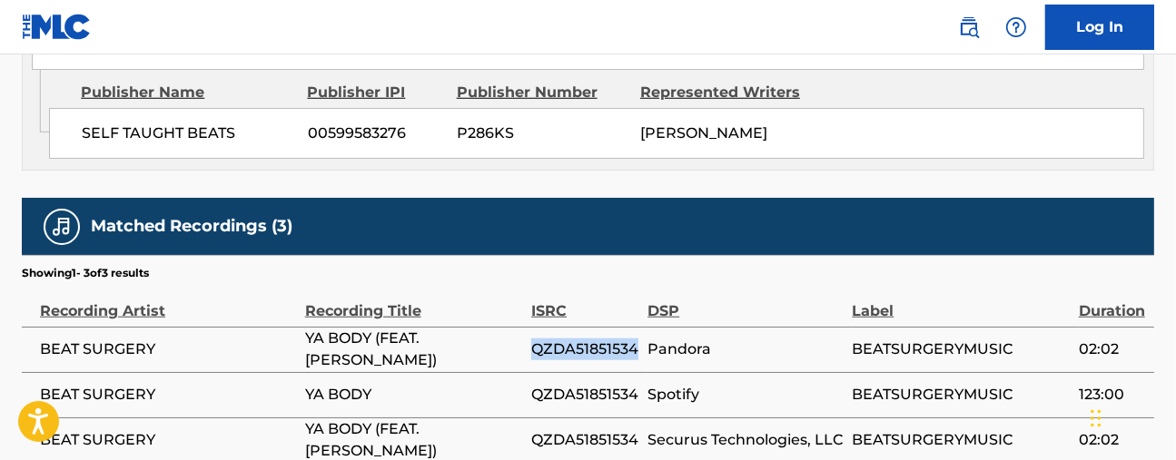
click at [616, 339] on span "QZDA51851534" at bounding box center [584, 350] width 107 height 22
copy span "QZDA51851534"
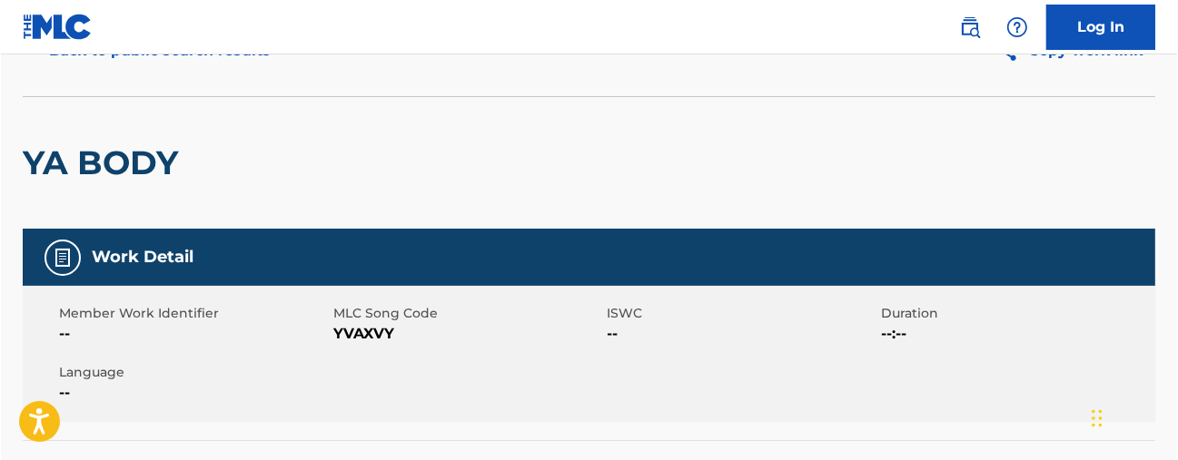
scroll to position [0, 0]
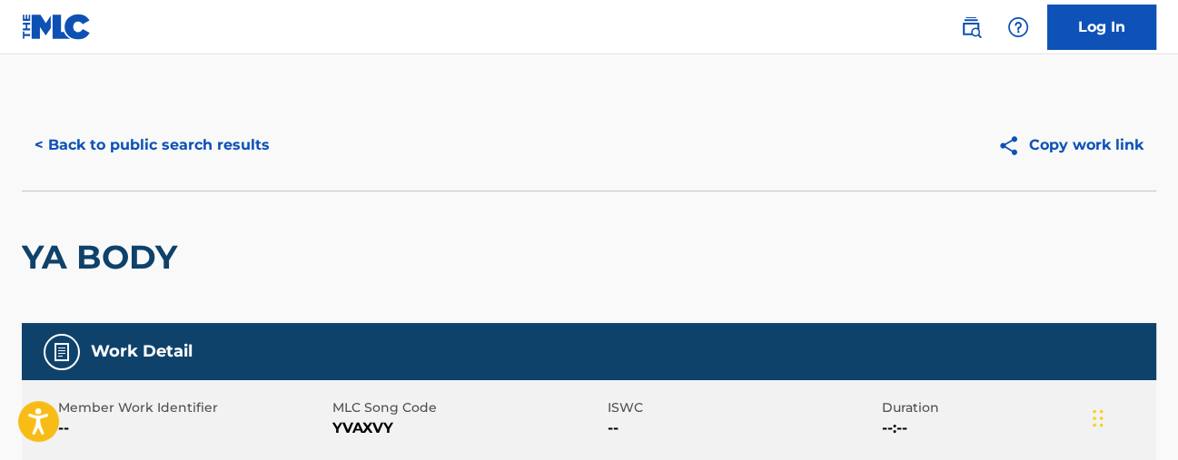
click at [104, 148] on button "< Back to public search results" at bounding box center [152, 145] width 261 height 45
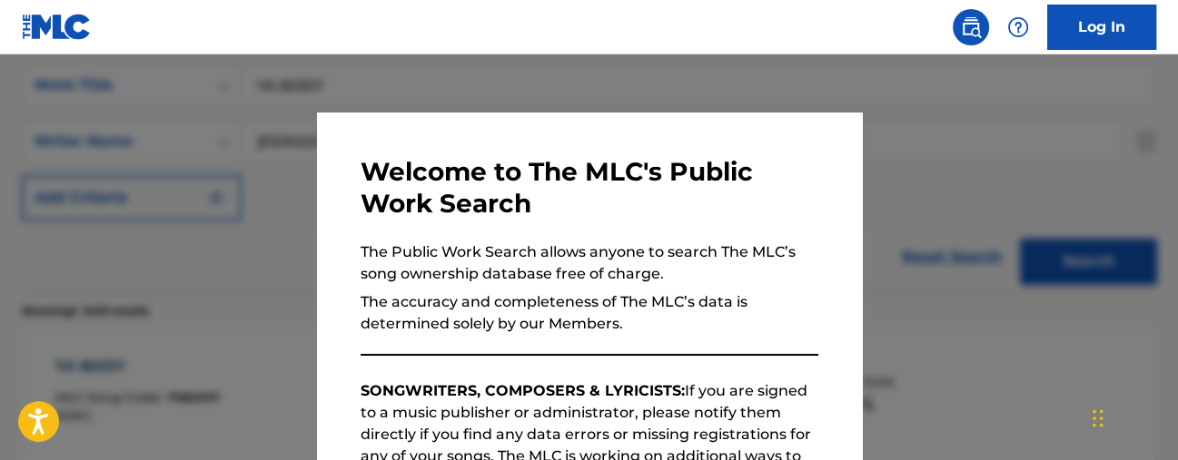
click at [1004, 175] on div at bounding box center [589, 284] width 1178 height 460
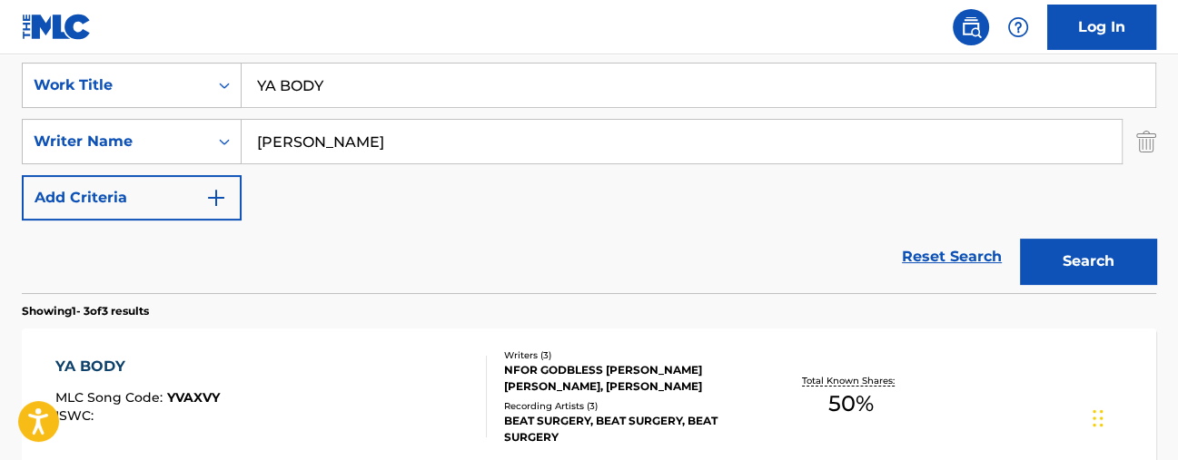
click at [179, 46] on div "Log In The MLC Public Work Search The accuracy and completeness of The MLC's da…" at bounding box center [589, 295] width 1178 height 1273
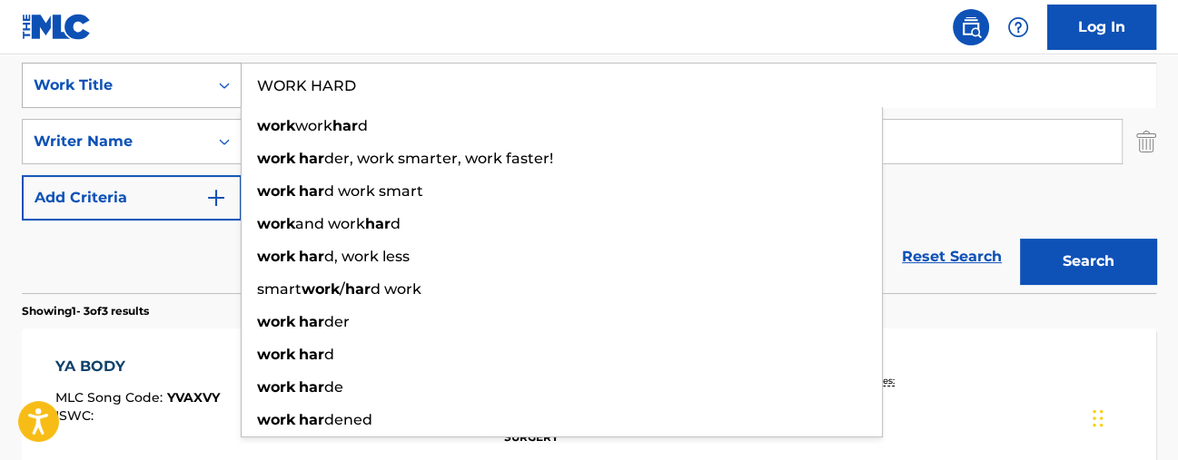
type input "WORK HARD"
click at [1020, 239] on button "Search" at bounding box center [1088, 261] width 136 height 45
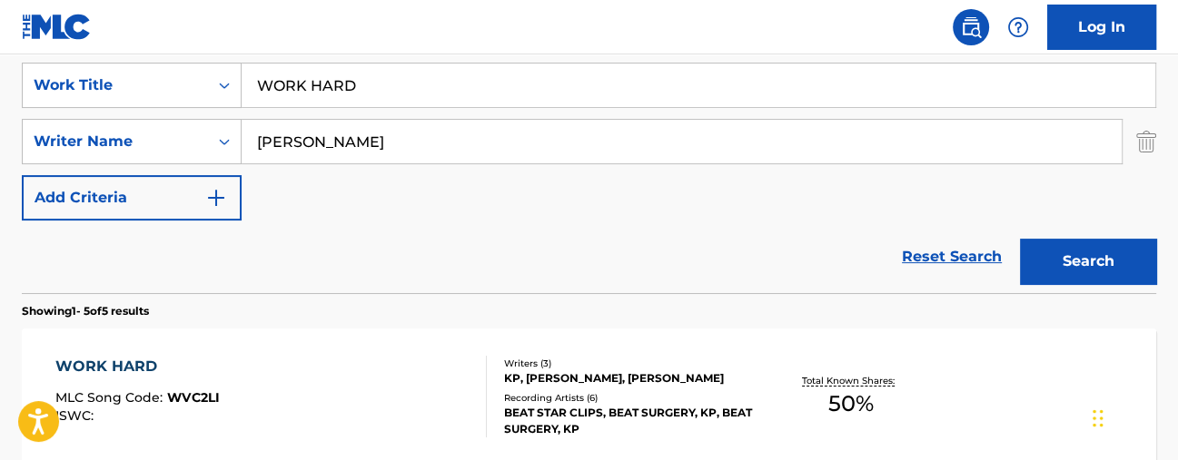
click at [1139, 191] on div "The MLC Public Work Search The accuracy and completeness of The MLC's data is d…" at bounding box center [589, 439] width 1178 height 1362
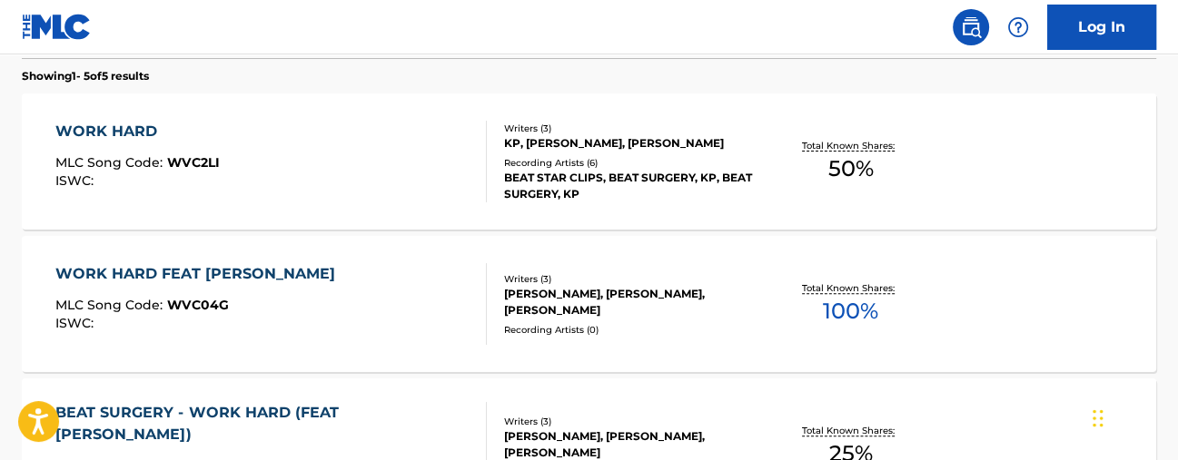
scroll to position [577, 0]
click at [844, 155] on span "50 %" at bounding box center [850, 168] width 45 height 33
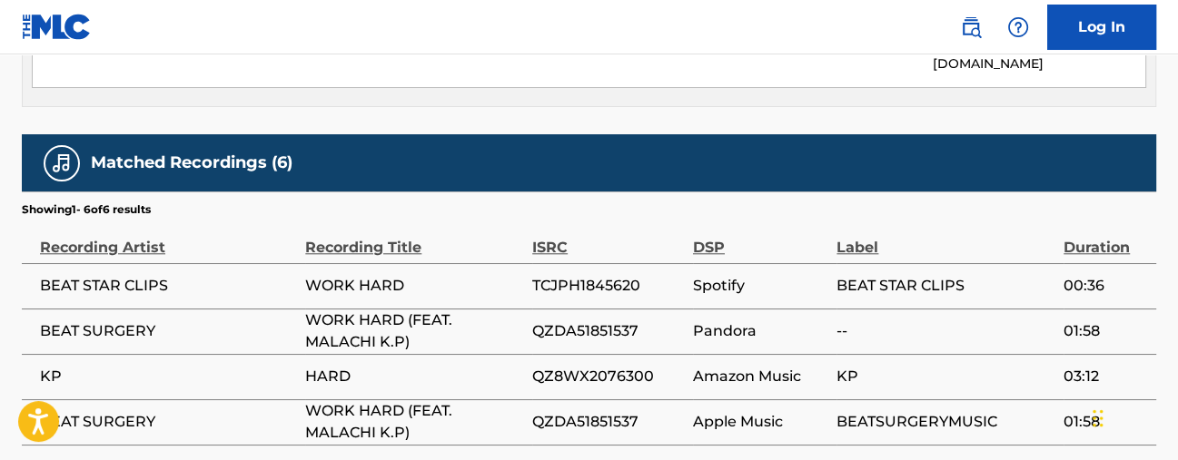
scroll to position [1492, 0]
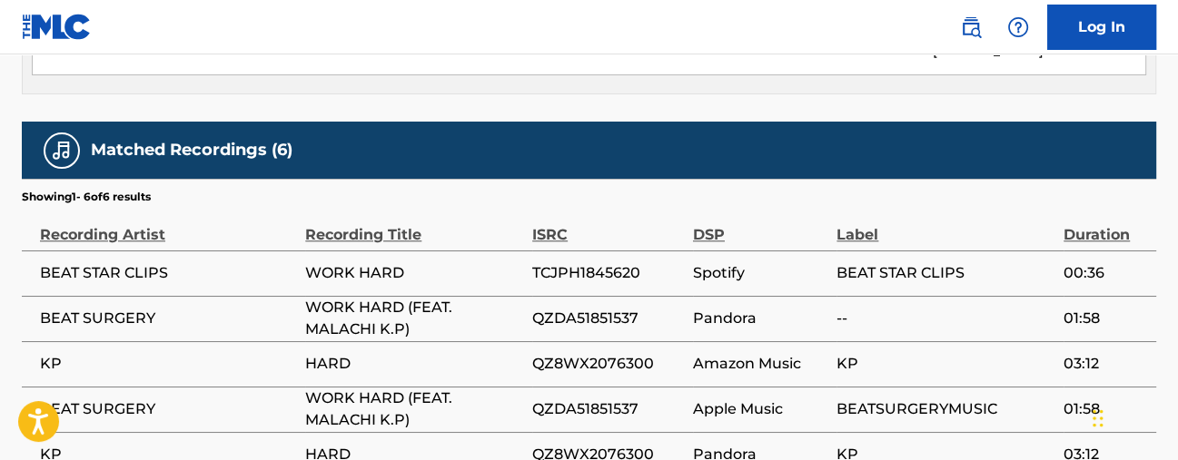
click at [626, 308] on span "QZDA51851537" at bounding box center [608, 319] width 152 height 22
copy span "QZDA51851537"
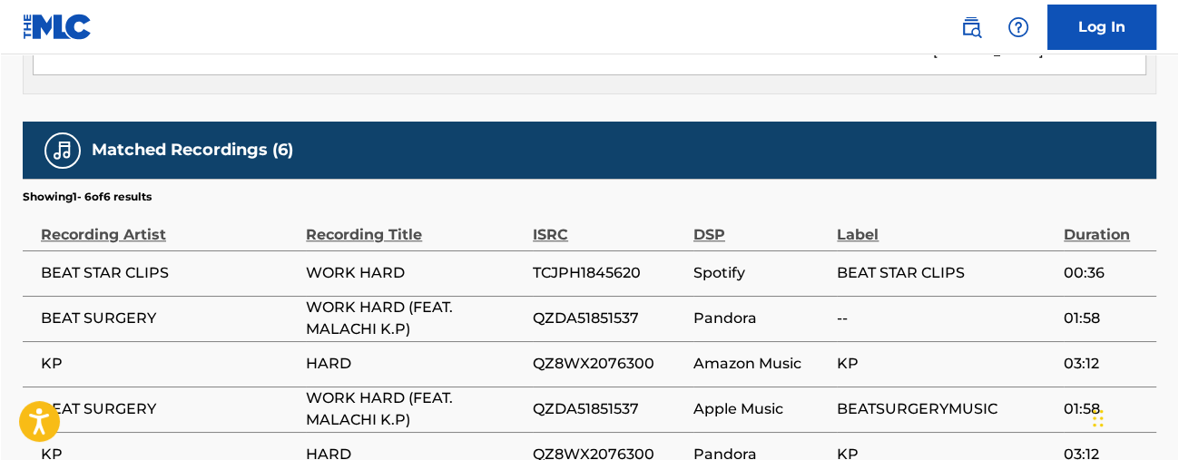
scroll to position [681, 0]
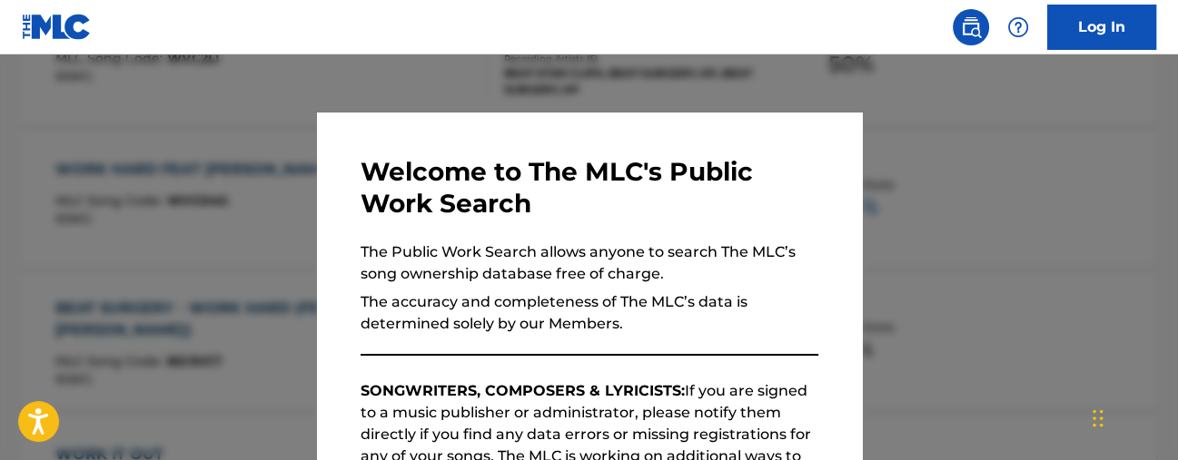
click at [955, 184] on div at bounding box center [589, 284] width 1178 height 460
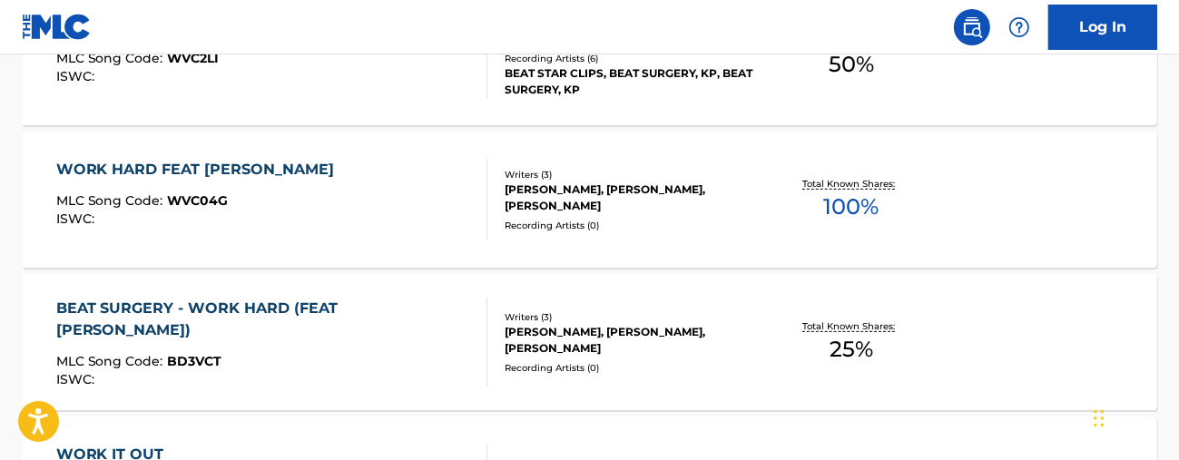
click at [586, 343] on div "[PERSON_NAME], [PERSON_NAME], [PERSON_NAME]" at bounding box center [631, 340] width 252 height 33
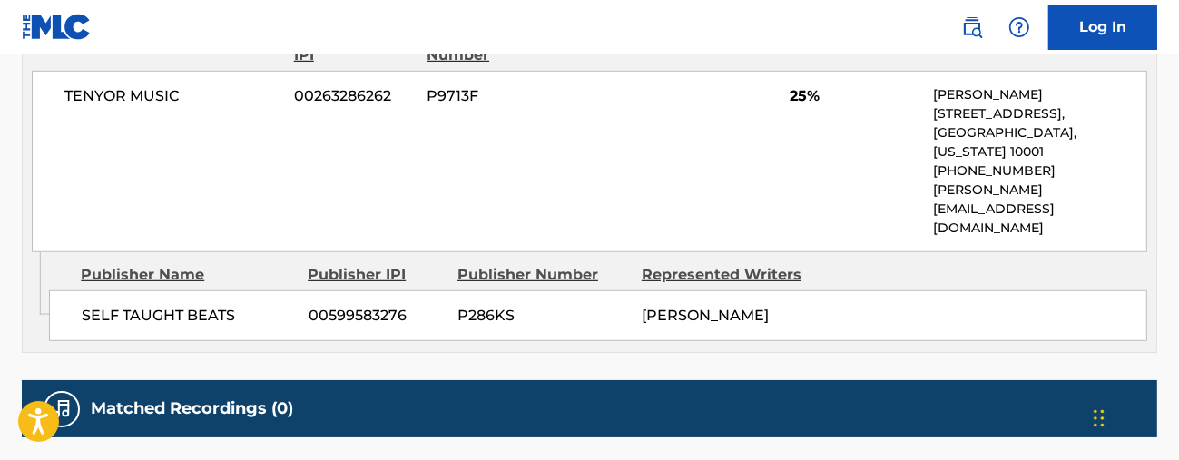
scroll to position [1086, 0]
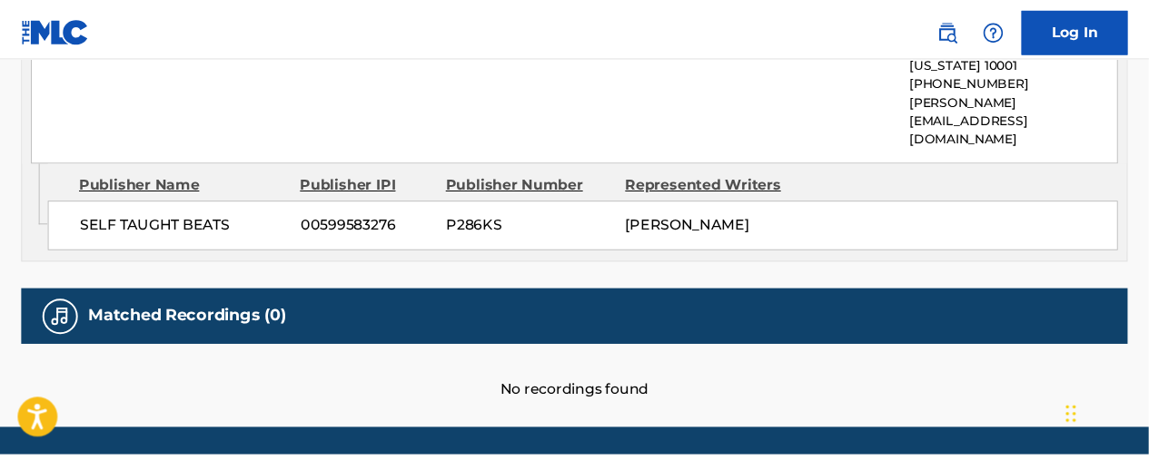
scroll to position [784, 0]
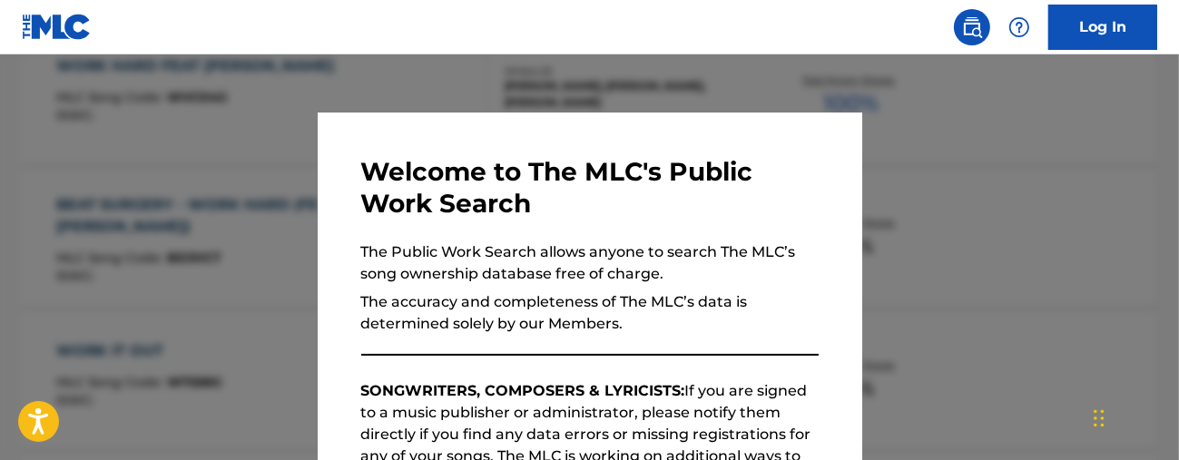
drag, startPoint x: 442, startPoint y: 82, endPoint x: 472, endPoint y: 99, distance: 34.6
click at [450, 85] on div at bounding box center [589, 284] width 1179 height 460
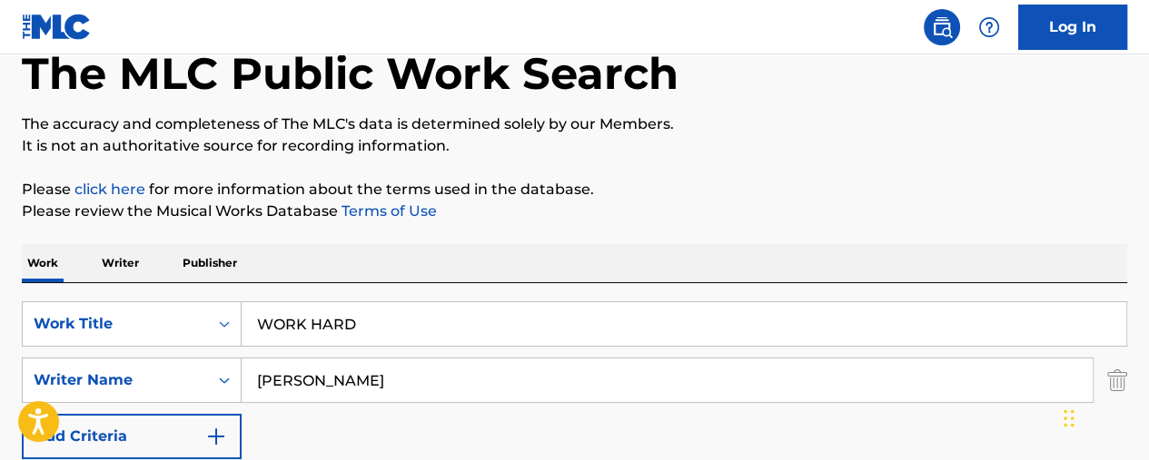
scroll to position [120, 0]
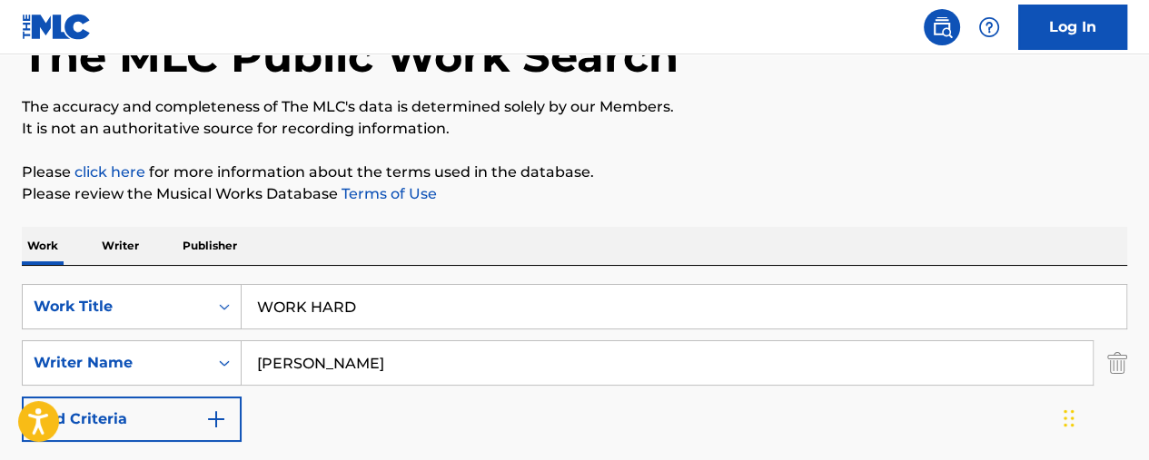
drag, startPoint x: 282, startPoint y: 291, endPoint x: -76, endPoint y: 202, distance: 369.3
click at [0, 202] on html "Accessibility Screen-Reader Guide, Feedback, and Issue Reporting | New window C…" at bounding box center [574, 110] width 1149 height 460
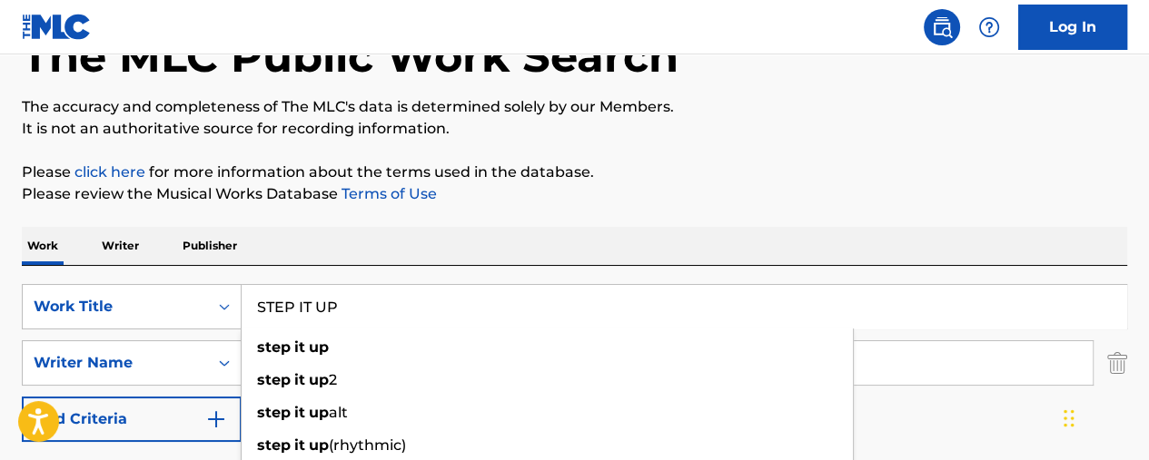
type input "STEP IT UP"
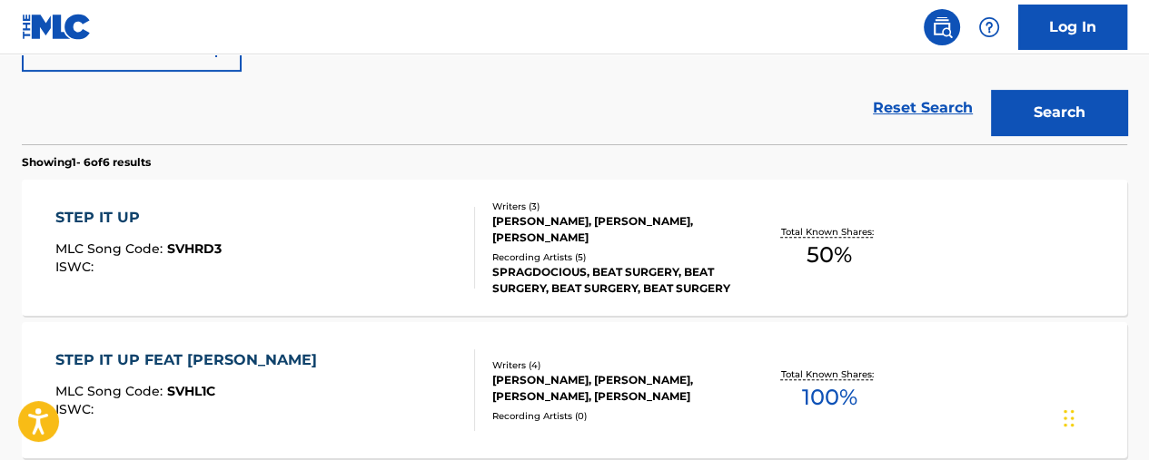
scroll to position [509, 0]
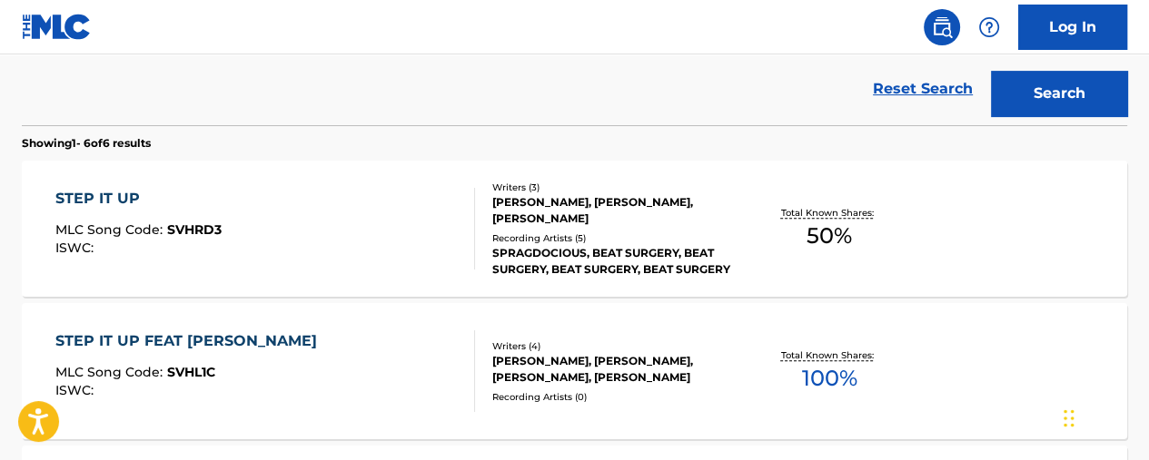
click at [365, 337] on div "STEP IT UP FEAT [PERSON_NAME] MLC Song Code : SVHL1C ISWC :" at bounding box center [264, 371] width 419 height 82
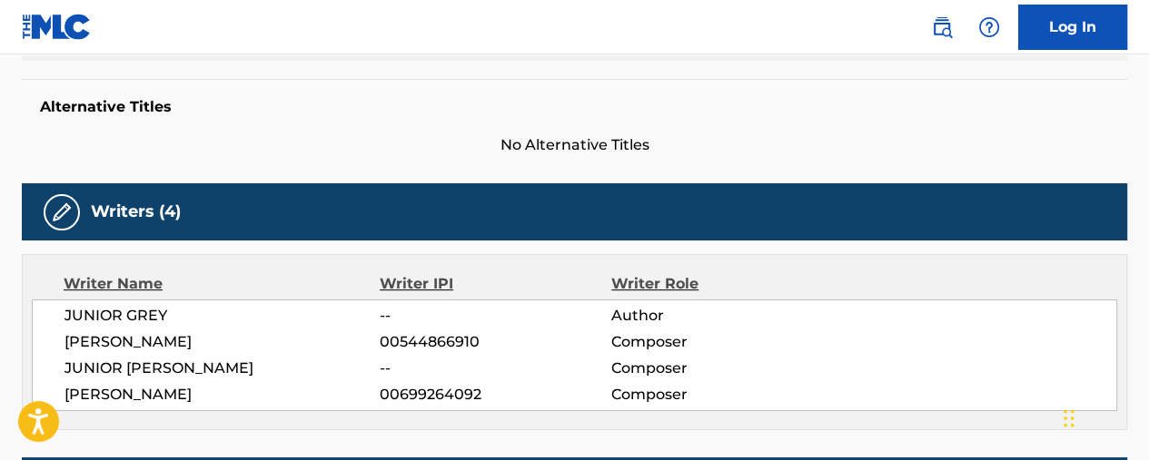
scroll to position [414, 0]
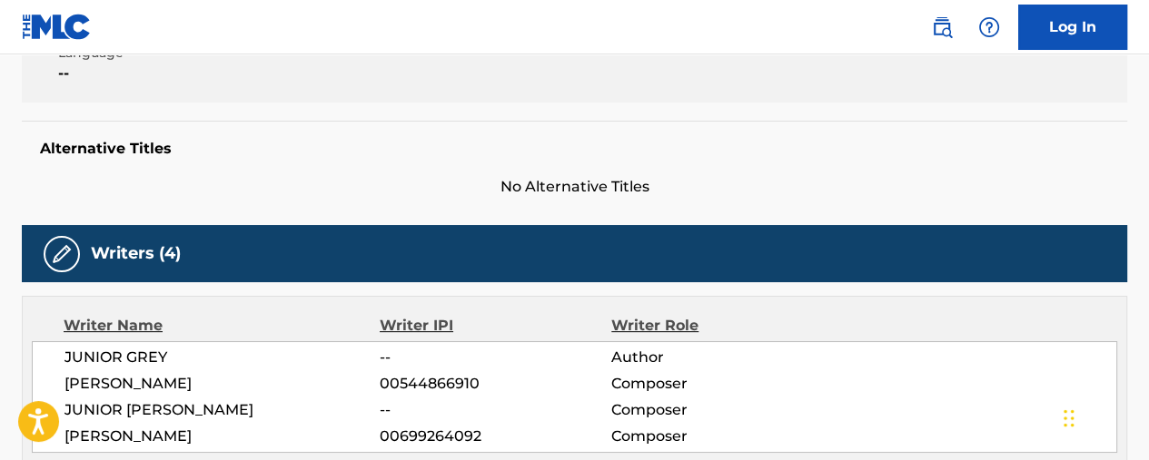
scroll to position [613, 0]
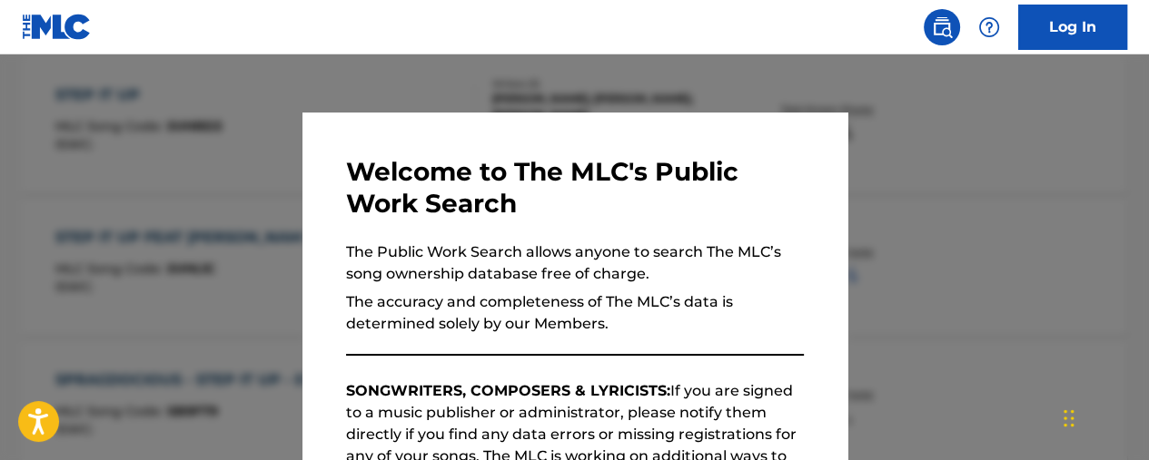
drag, startPoint x: 995, startPoint y: 248, endPoint x: 1037, endPoint y: 243, distance: 42.0
click at [996, 248] on div at bounding box center [574, 284] width 1149 height 460
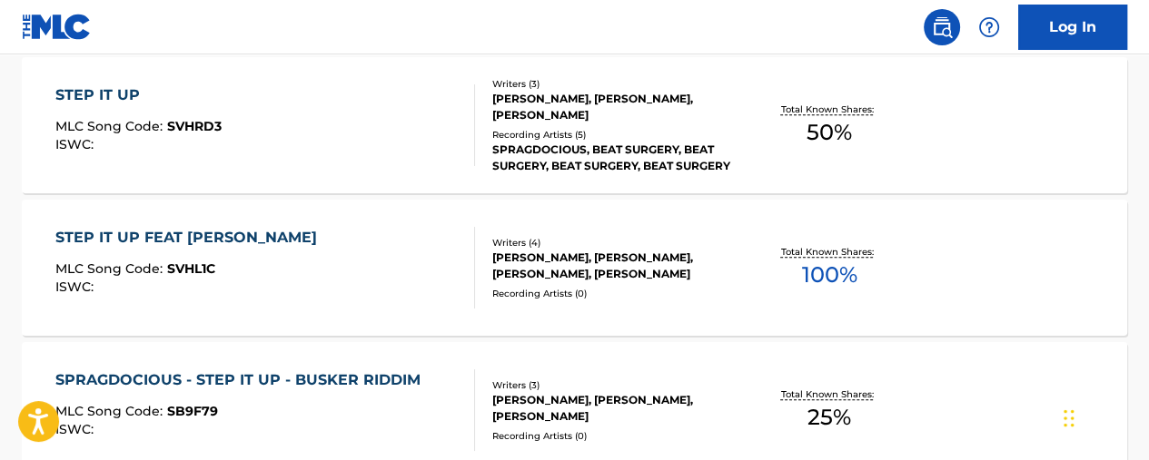
click at [818, 120] on span "50 %" at bounding box center [828, 132] width 45 height 33
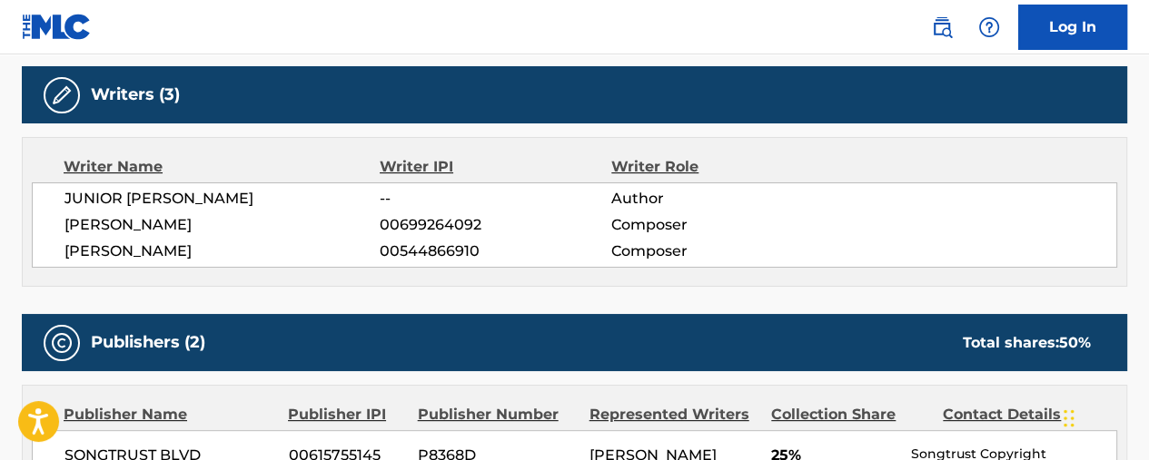
scroll to position [574, 0]
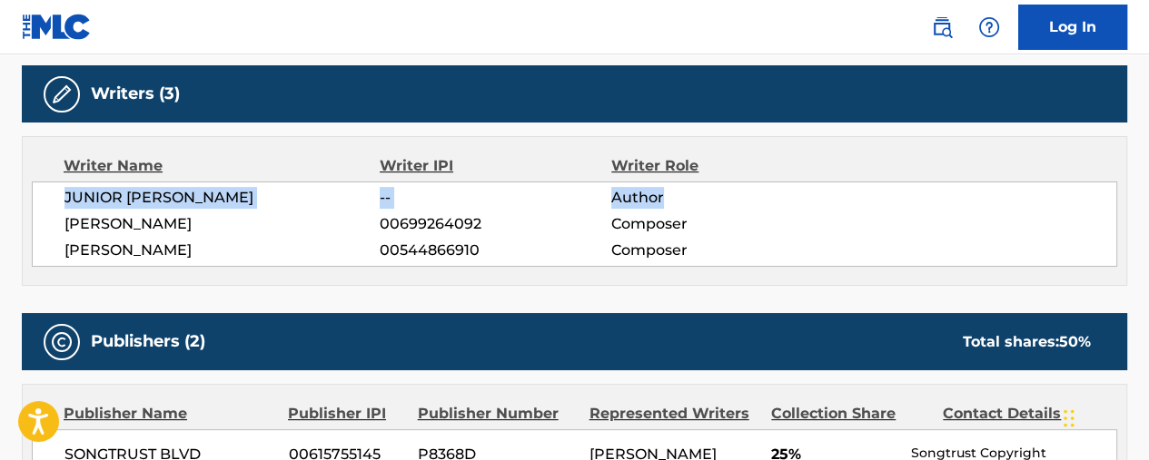
drag, startPoint x: 1146, startPoint y: 178, endPoint x: 1146, endPoint y: 208, distance: 30.0
click at [1139, 210] on div "< Back to public search results Copy work link STEP IT UP Work Detail Member Wo…" at bounding box center [574, 461] width 1149 height 1870
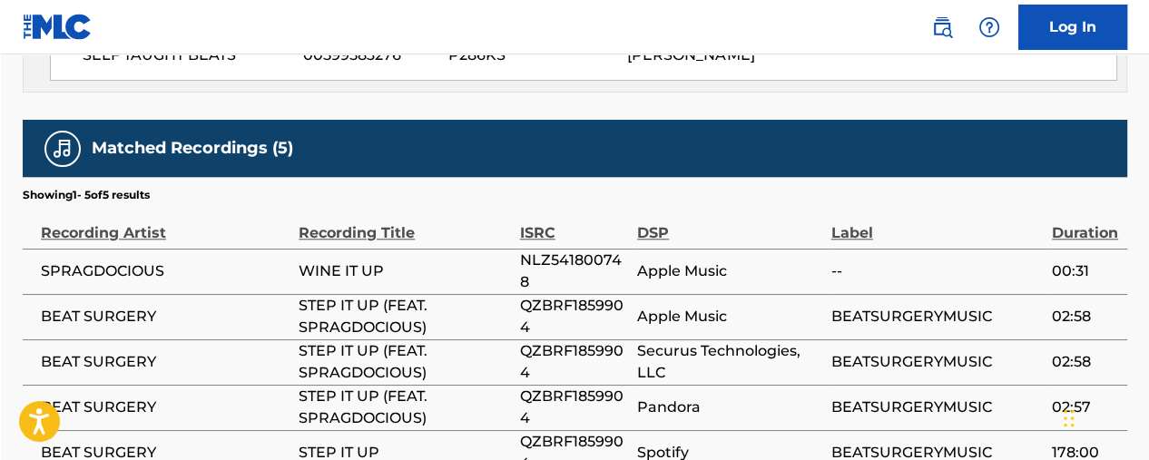
scroll to position [1497, 0]
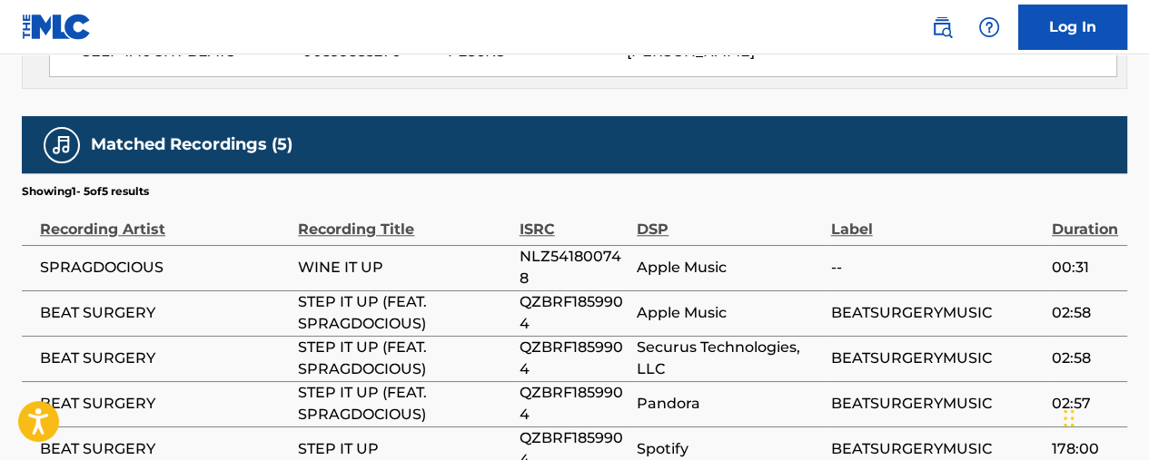
click at [587, 246] on span "NLZ541800748" at bounding box center [573, 268] width 108 height 44
click at [581, 291] on span "QZBRF1859904" at bounding box center [573, 313] width 108 height 44
click at [575, 291] on span "QZBRF1859904" at bounding box center [573, 313] width 108 height 44
copy span "QZBRF1859904"
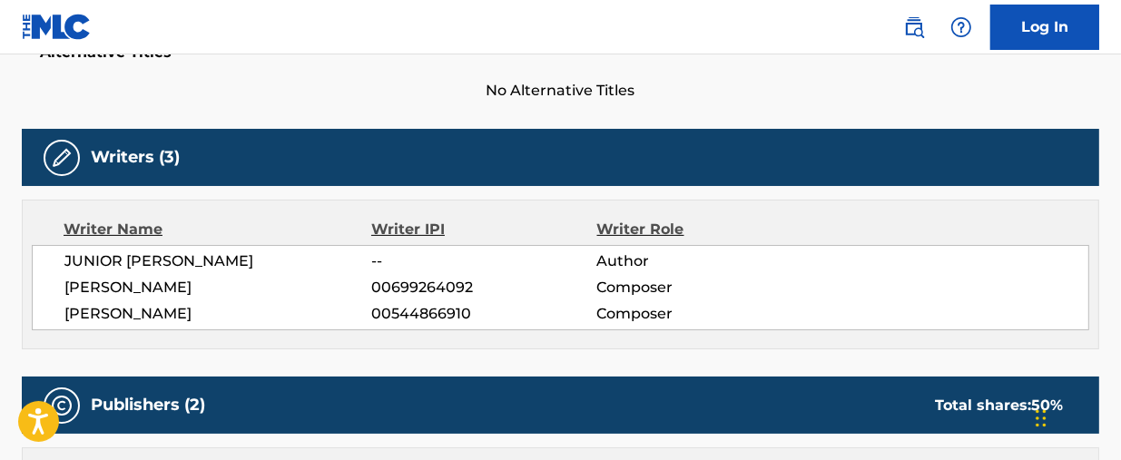
scroll to position [0, 0]
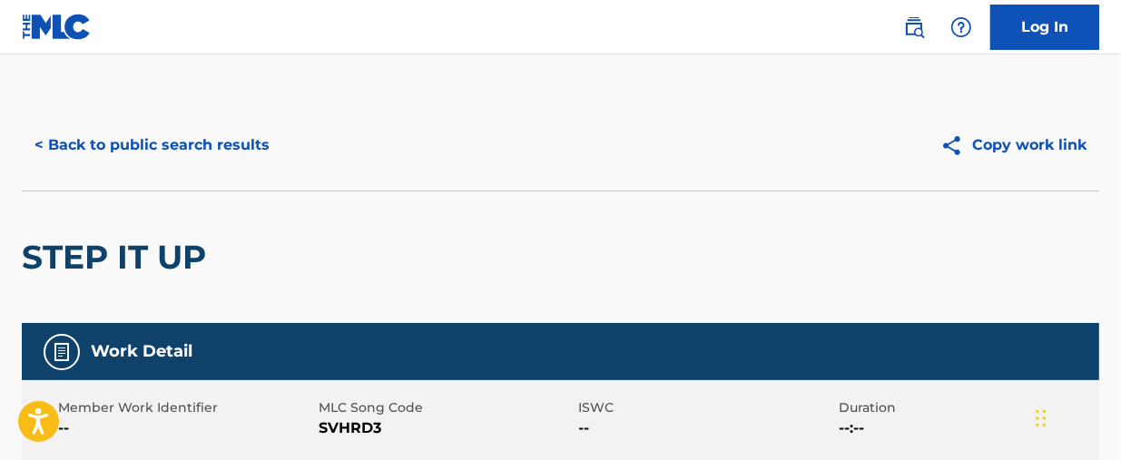
scroll to position [716, 0]
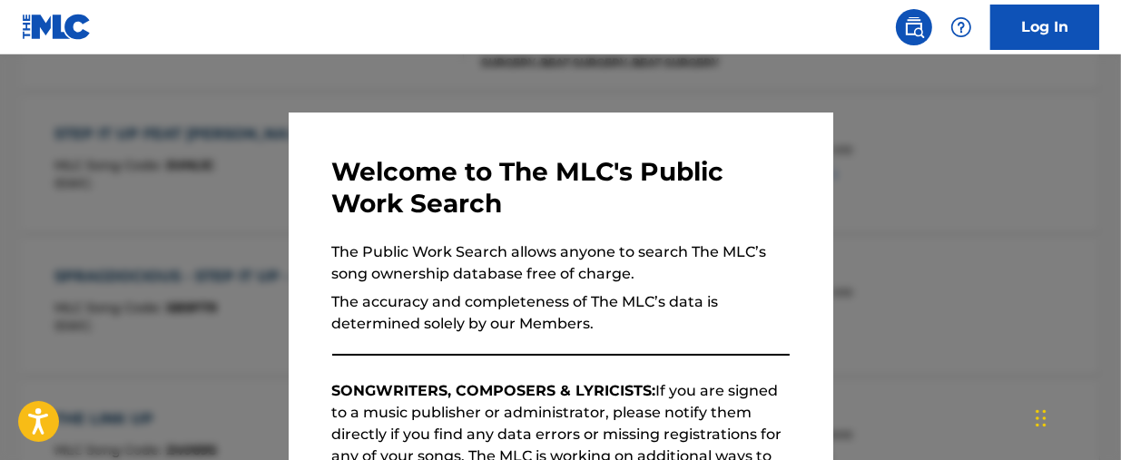
drag, startPoint x: 613, startPoint y: 92, endPoint x: 643, endPoint y: 99, distance: 30.8
click at [621, 94] on div at bounding box center [560, 284] width 1121 height 460
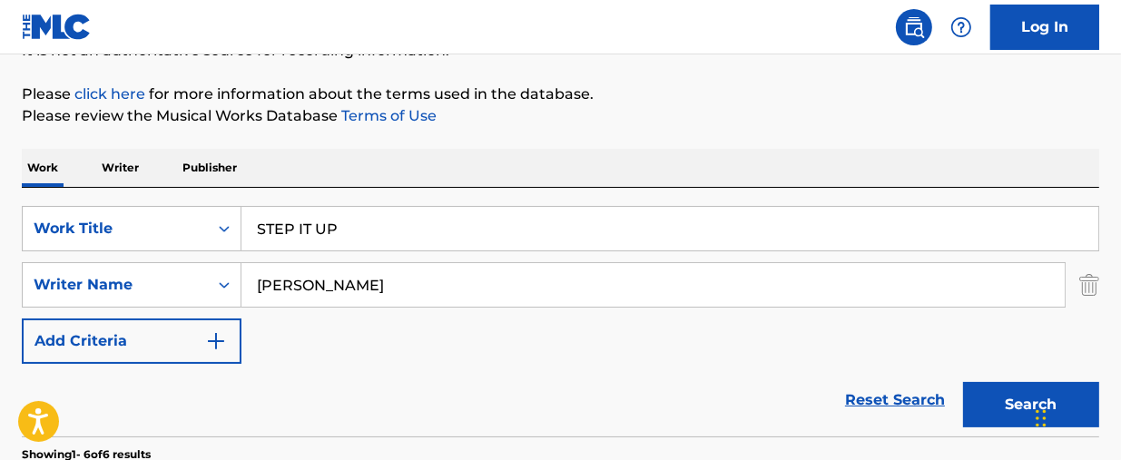
scroll to position [199, 0]
drag, startPoint x: 426, startPoint y: 223, endPoint x: 54, endPoint y: 92, distance: 394.8
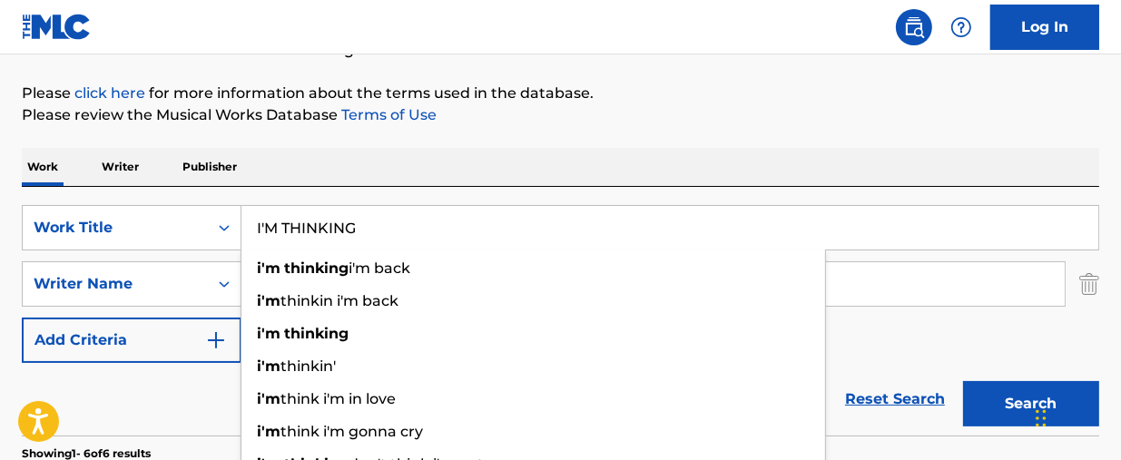
type input "I'M THINKING"
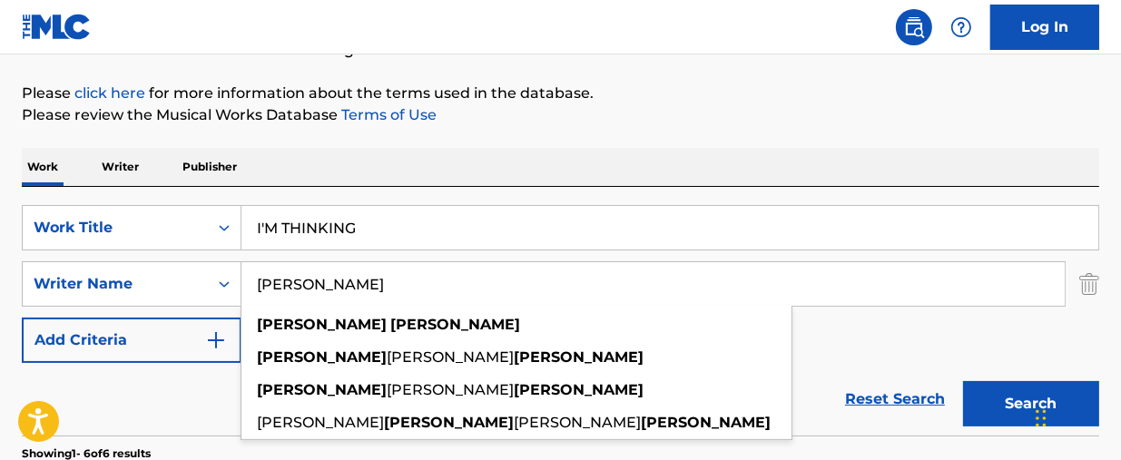
click at [963, 381] on button "Search" at bounding box center [1031, 403] width 136 height 45
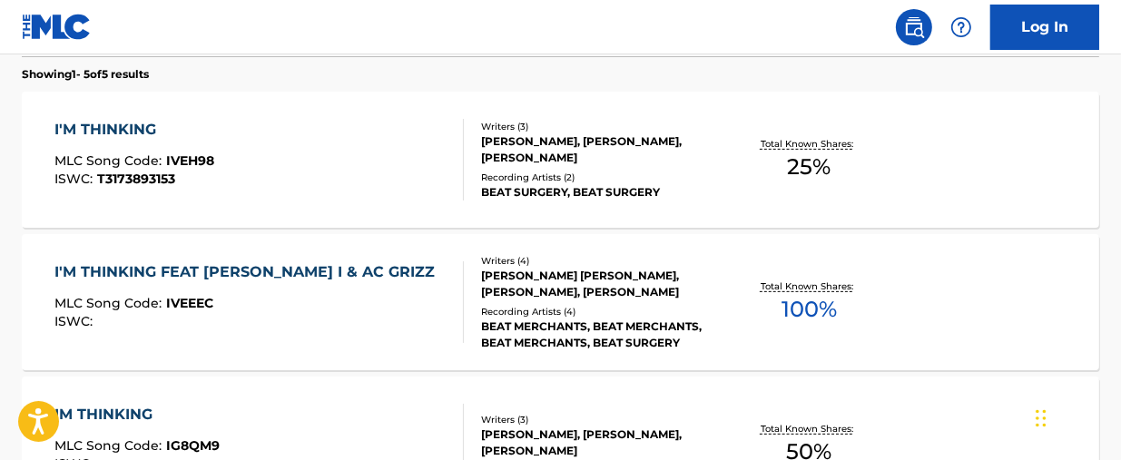
scroll to position [574, 0]
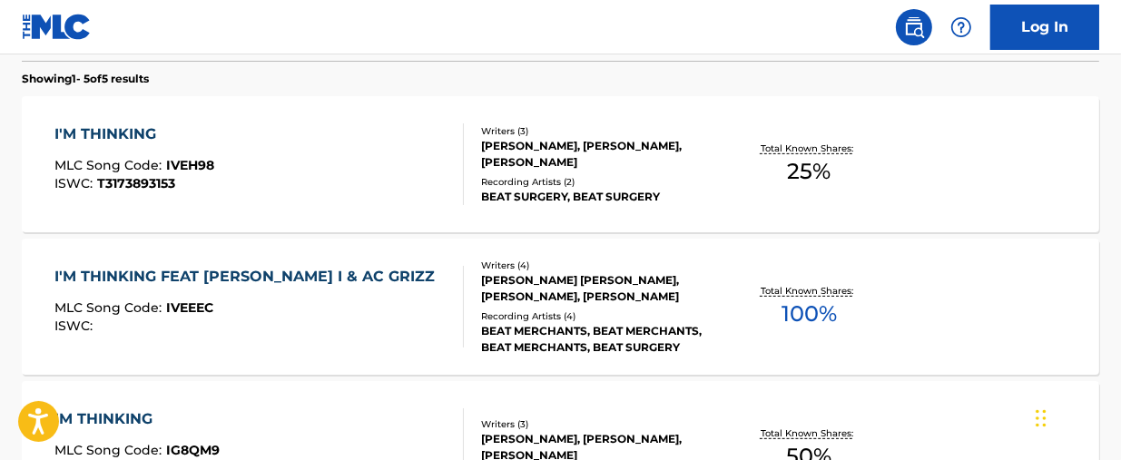
click at [806, 155] on span "25 %" at bounding box center [809, 171] width 44 height 33
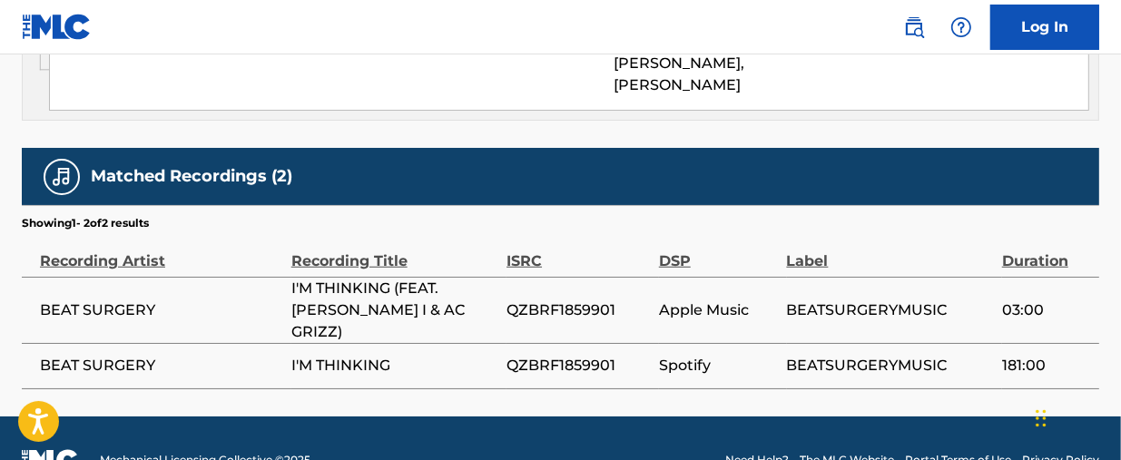
scroll to position [1204, 0]
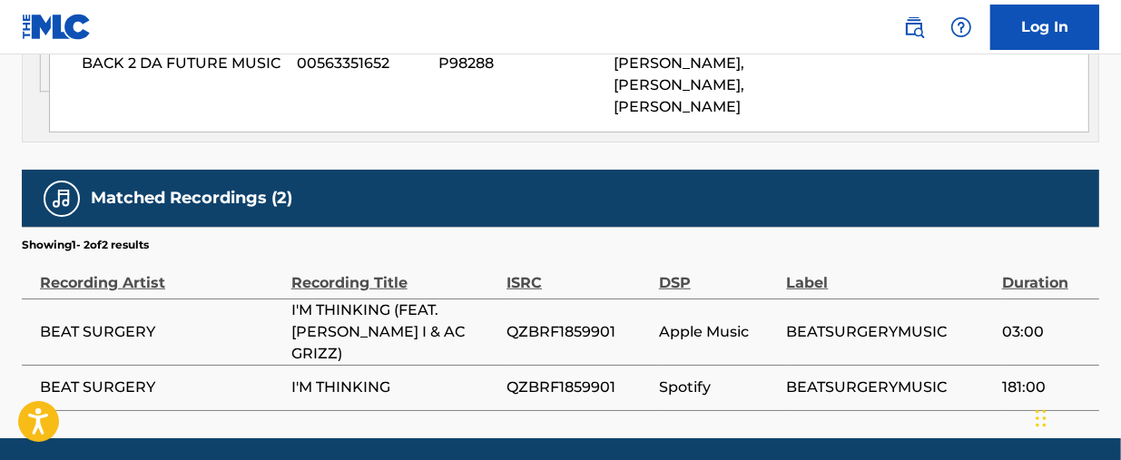
click at [550, 321] on span "QZBRF1859901" at bounding box center [578, 332] width 143 height 22
click at [552, 321] on span "QZBRF1859901" at bounding box center [578, 332] width 143 height 22
drag, startPoint x: 389, startPoint y: 290, endPoint x: 419, endPoint y: 313, distance: 38.1
click at [419, 313] on span "I'M THINKING (FEAT. [PERSON_NAME] I & AC GRIZZ)" at bounding box center [394, 332] width 206 height 65
click at [321, 310] on span "I'M THINKING (FEAT. [PERSON_NAME] I & AC GRIZZ)" at bounding box center [394, 332] width 206 height 65
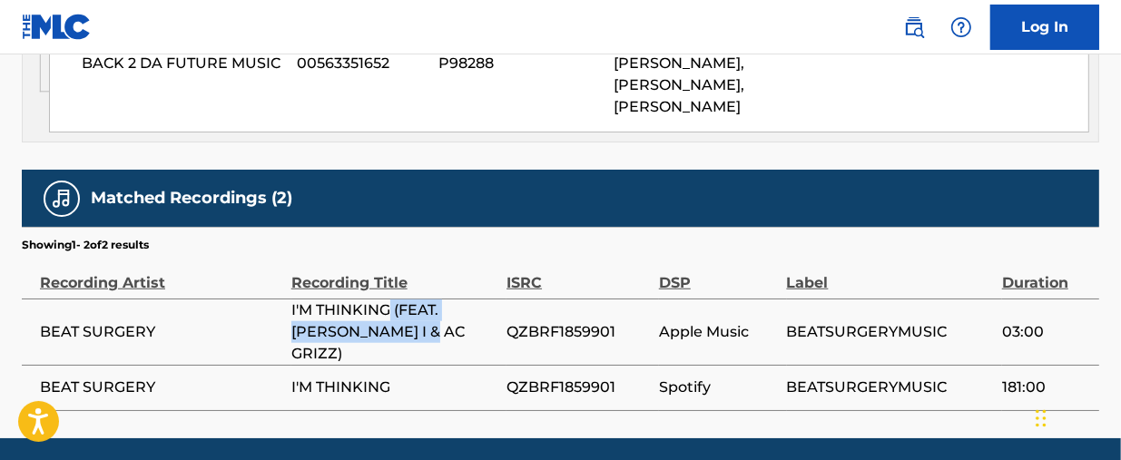
click at [322, 311] on span "I'M THINKING (FEAT. [PERSON_NAME] I & AC GRIZZ)" at bounding box center [394, 332] width 206 height 65
drag, startPoint x: 305, startPoint y: 311, endPoint x: 373, endPoint y: 311, distance: 68.1
click at [373, 311] on span "I'M THINKING (FEAT. [PERSON_NAME] I & AC GRIZZ)" at bounding box center [394, 332] width 206 height 65
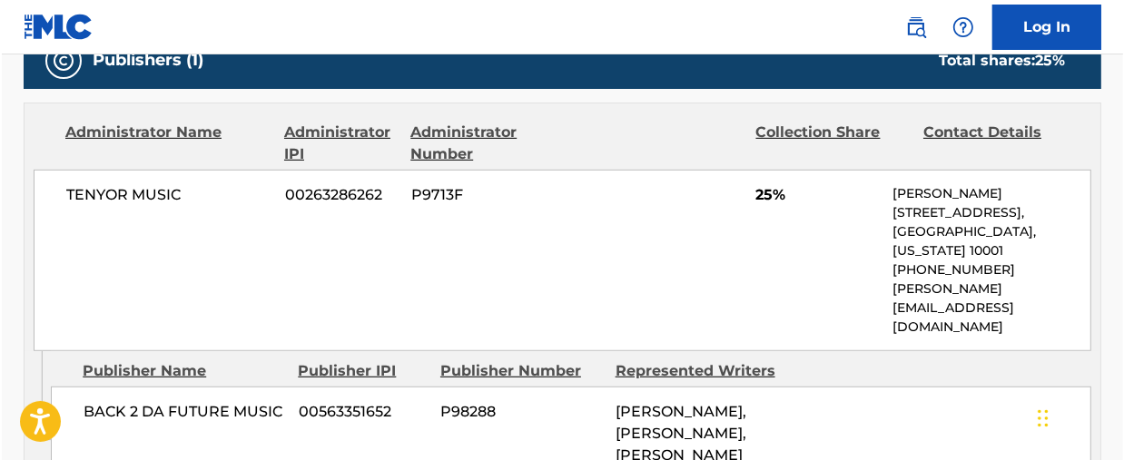
scroll to position [861, 0]
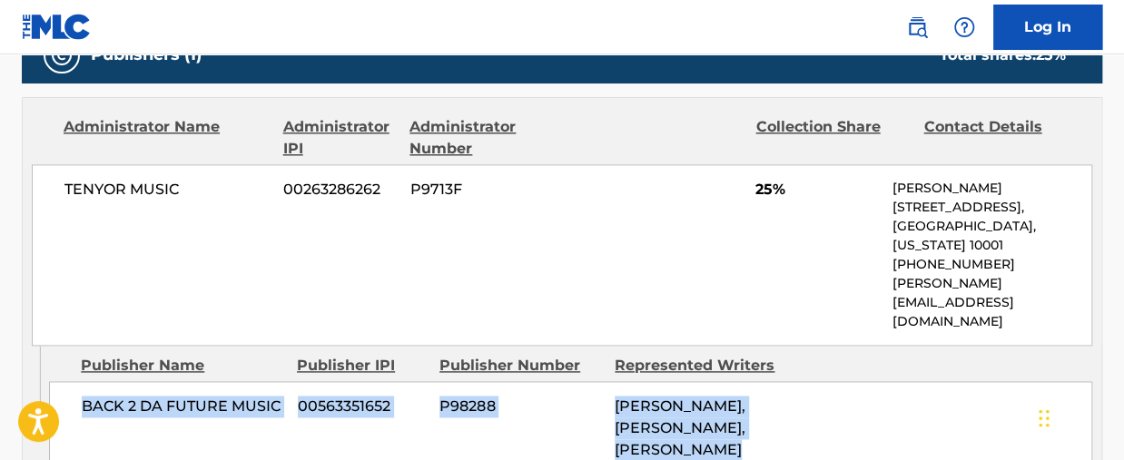
drag, startPoint x: 1122, startPoint y: 330, endPoint x: 1118, endPoint y: 373, distance: 43.8
click at [73, 25] on div "Log In < Back to public search results Copy work link I'M THINKING Work Detail …" at bounding box center [562, 4] width 1124 height 1730
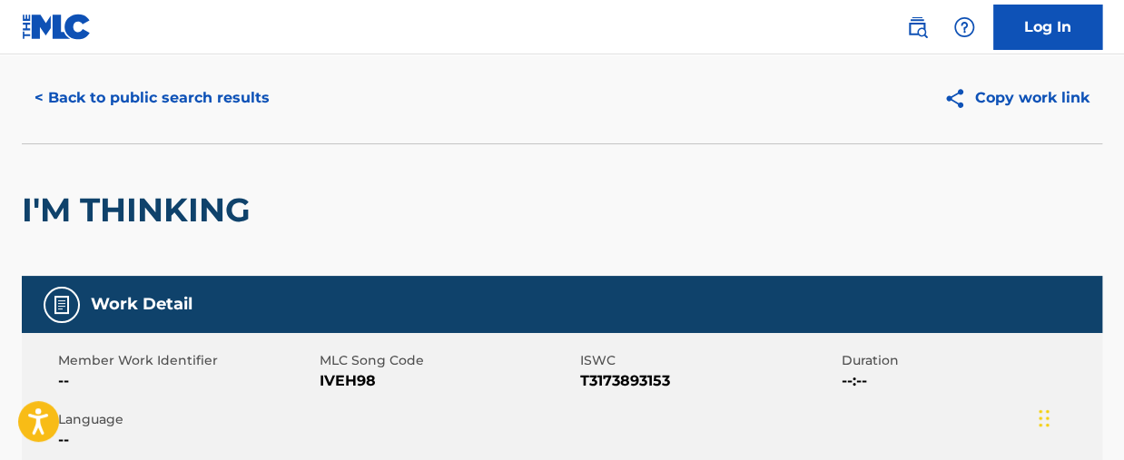
scroll to position [40, 0]
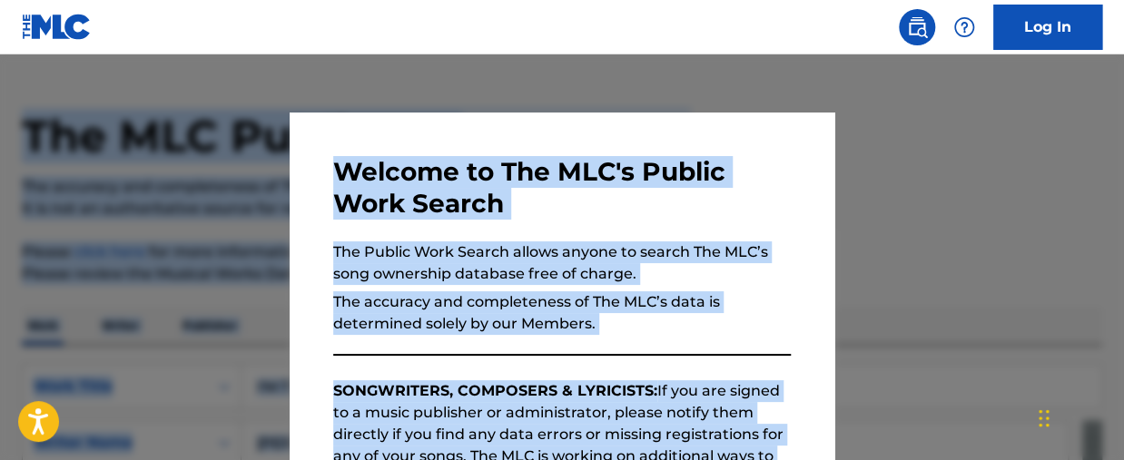
scroll to position [678, 0]
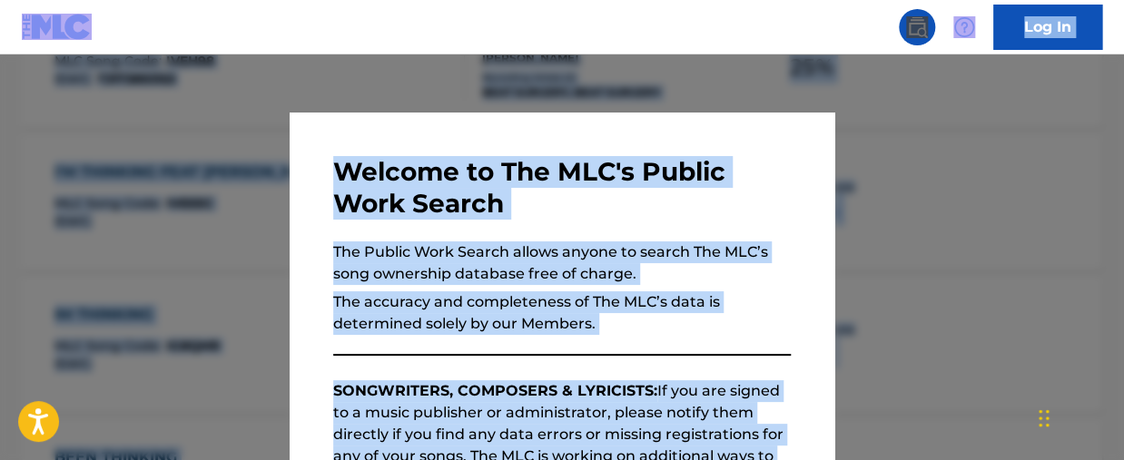
click at [992, 159] on div at bounding box center [562, 284] width 1124 height 460
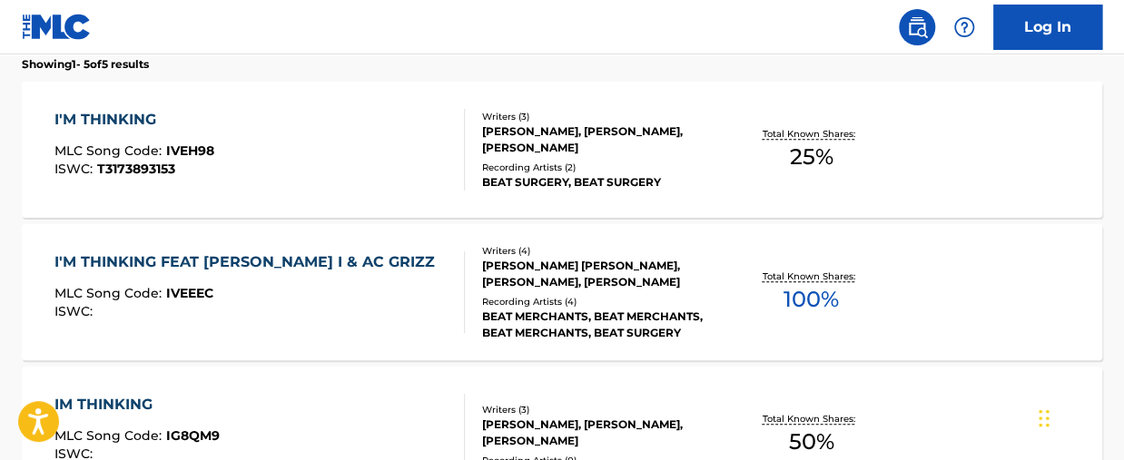
scroll to position [581, 0]
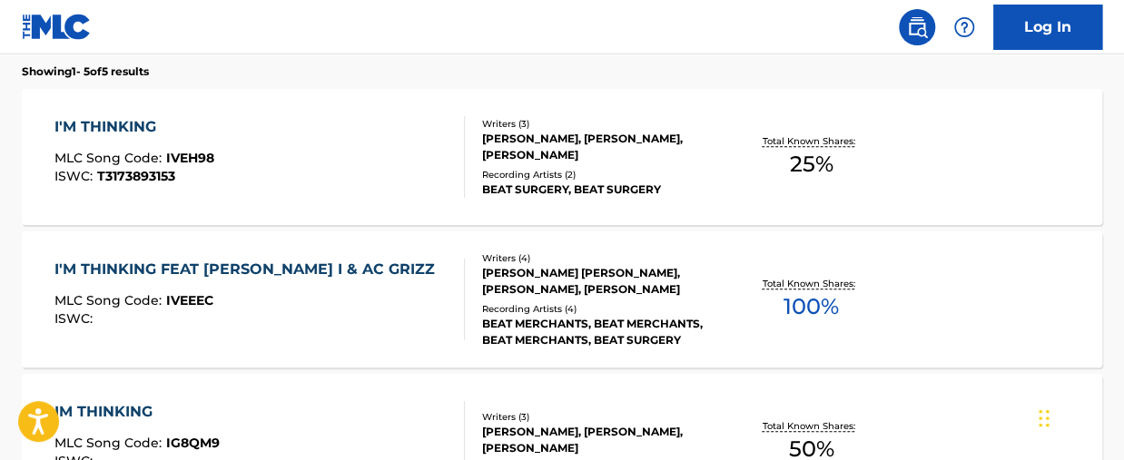
click at [810, 274] on div "Total Known Shares: 100 %" at bounding box center [812, 299] width 180 height 55
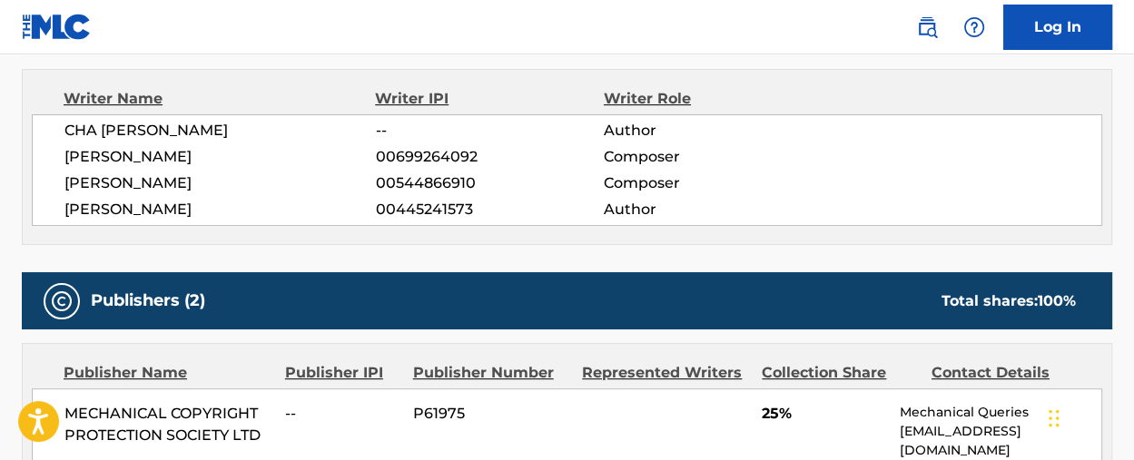
scroll to position [770, 0]
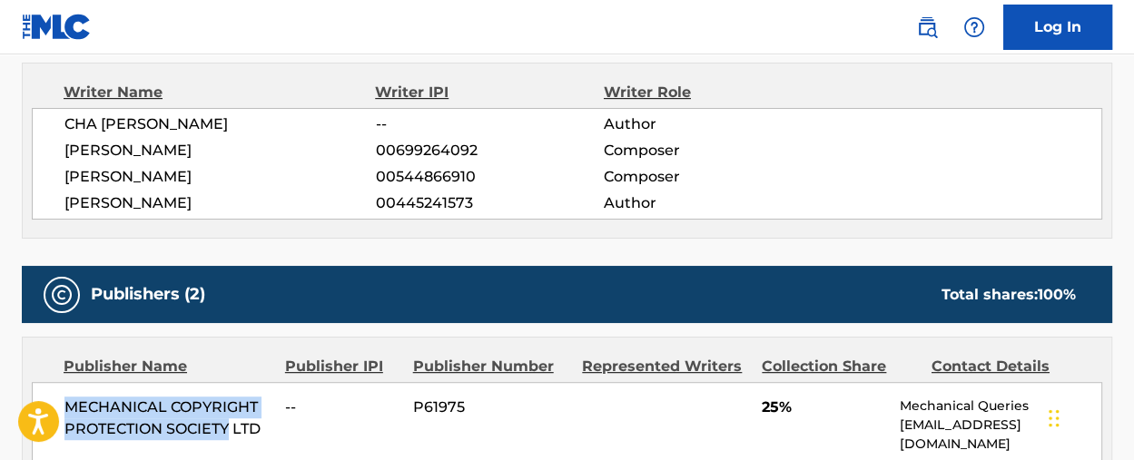
drag, startPoint x: 70, startPoint y: 360, endPoint x: 230, endPoint y: 384, distance: 161.5
click at [230, 397] on span "MECHANICAL COPYRIGHT PROTECTION SOCIETY LTD" at bounding box center [167, 419] width 207 height 44
